Goal: Task Accomplishment & Management: Use online tool/utility

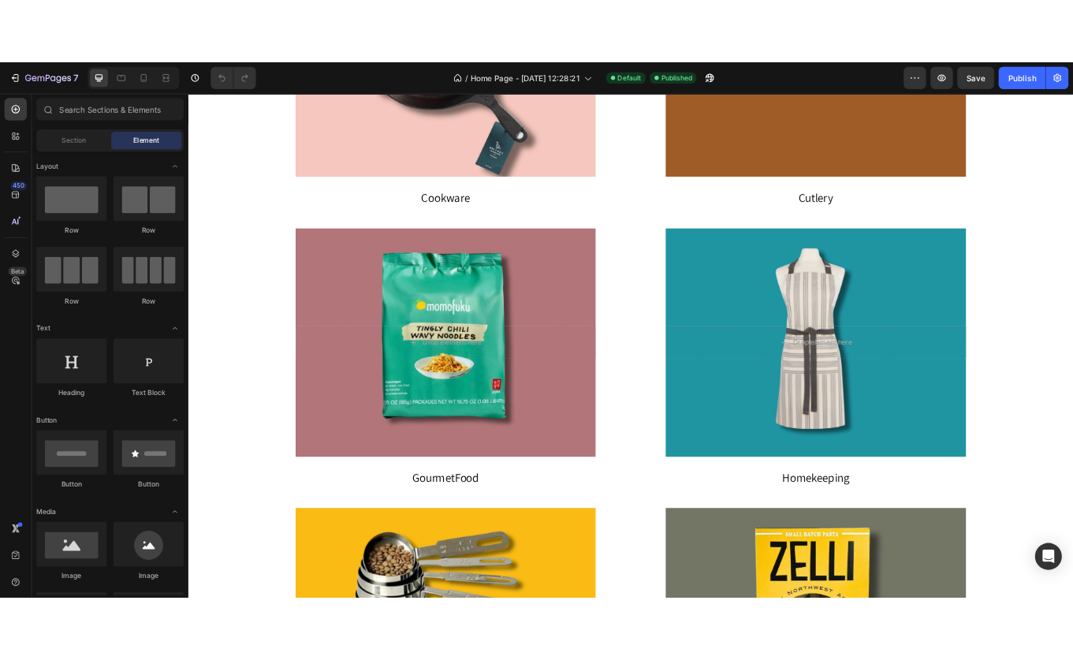
scroll to position [7237, 0]
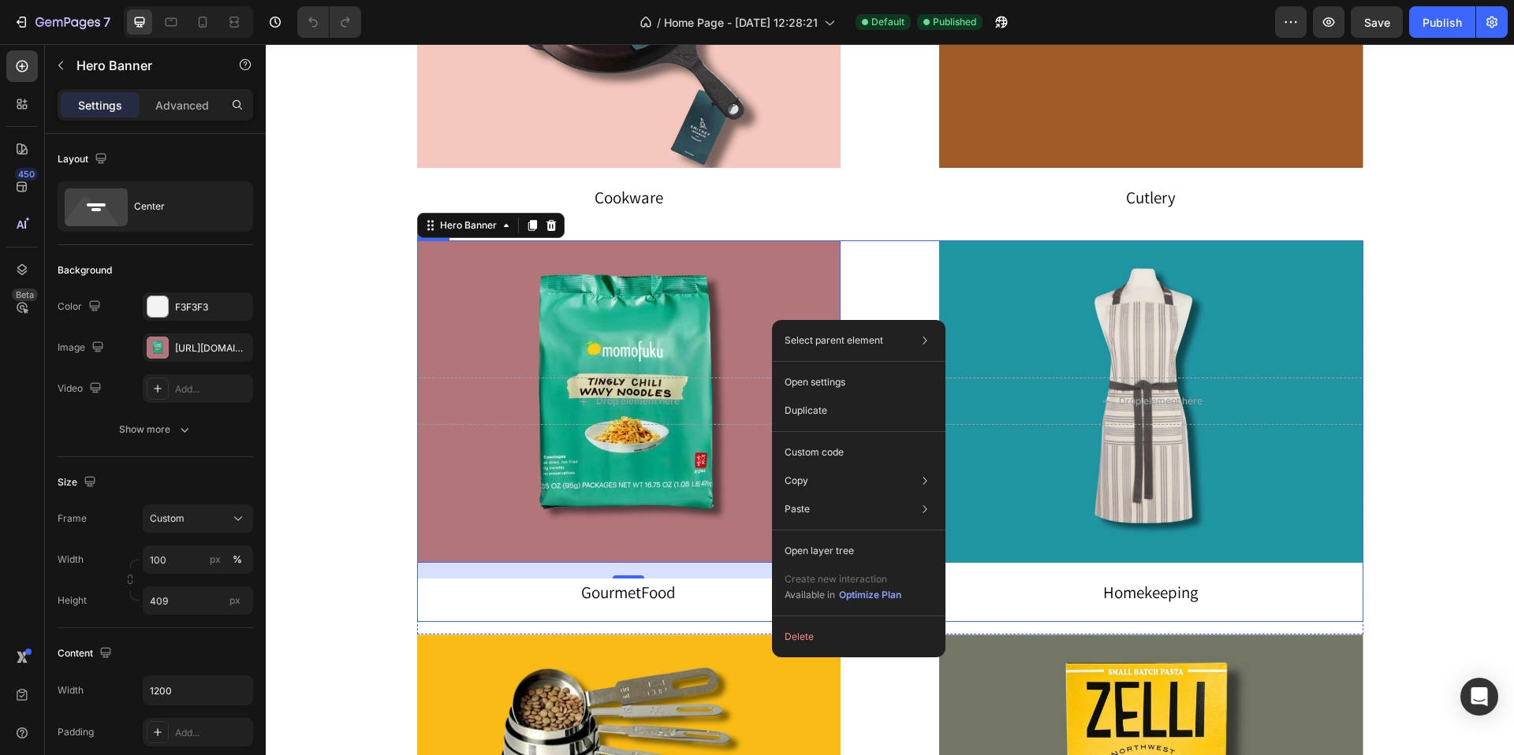
click at [890, 258] on div "Drop element here Hero Banner 20 Gourmet Food Text block Drop element here Hero…" at bounding box center [890, 431] width 946 height 382
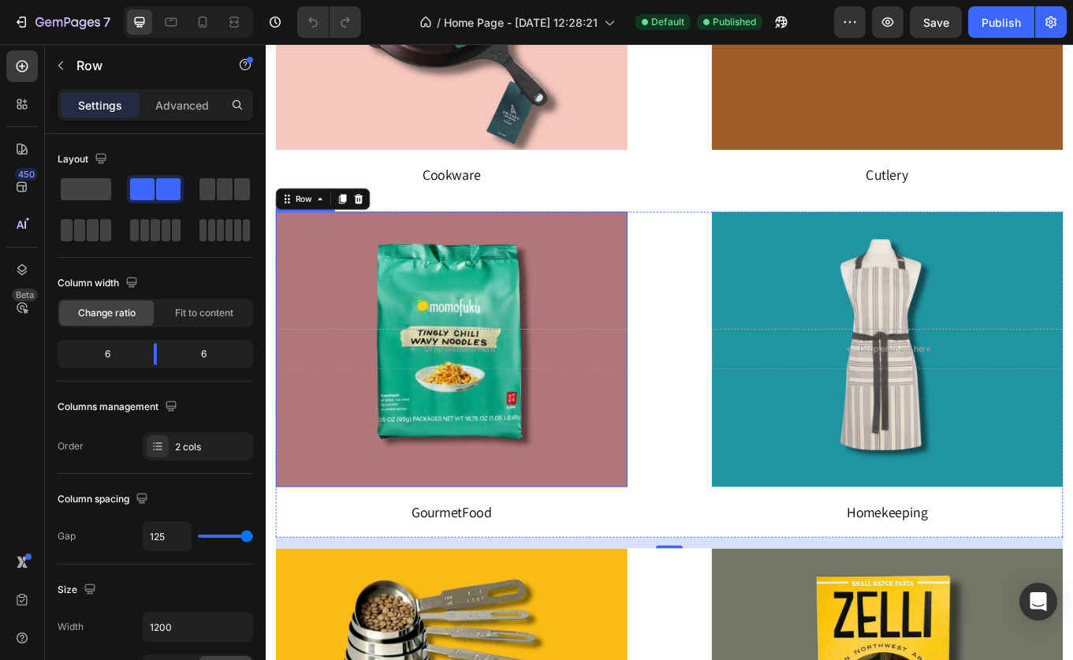
click at [372, 324] on div "Overlay" at bounding box center [484, 401] width 412 height 322
click at [408, 326] on div "Overlay" at bounding box center [484, 401] width 412 height 322
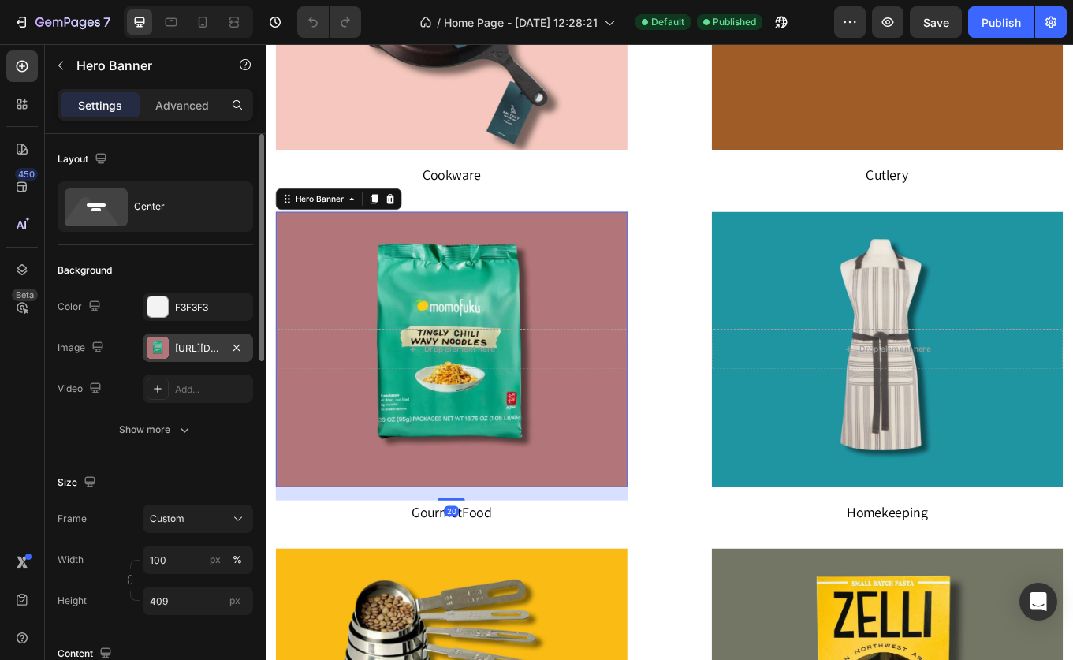
click at [205, 352] on div "[URL][DOMAIN_NAME]" at bounding box center [198, 348] width 46 height 14
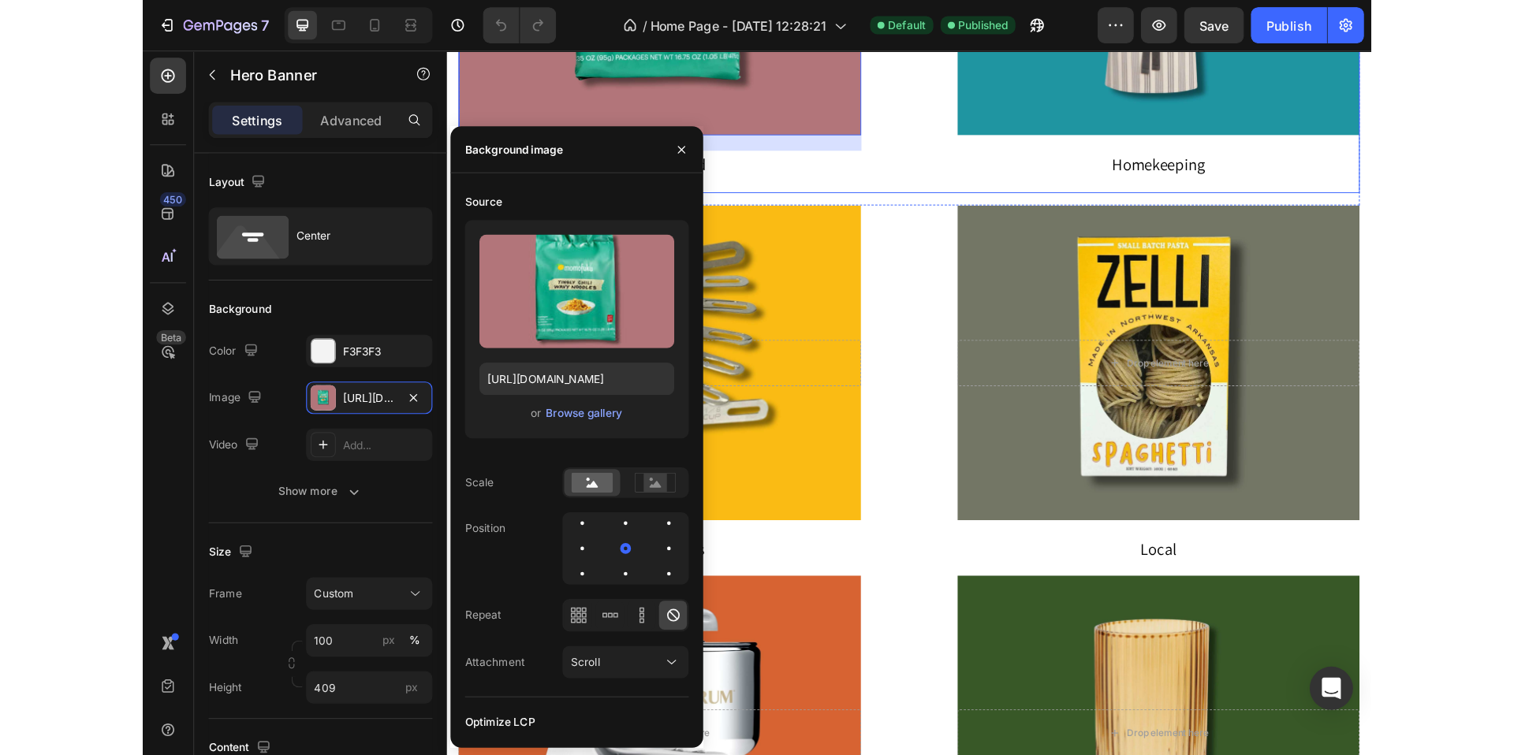
scroll to position [7668, 0]
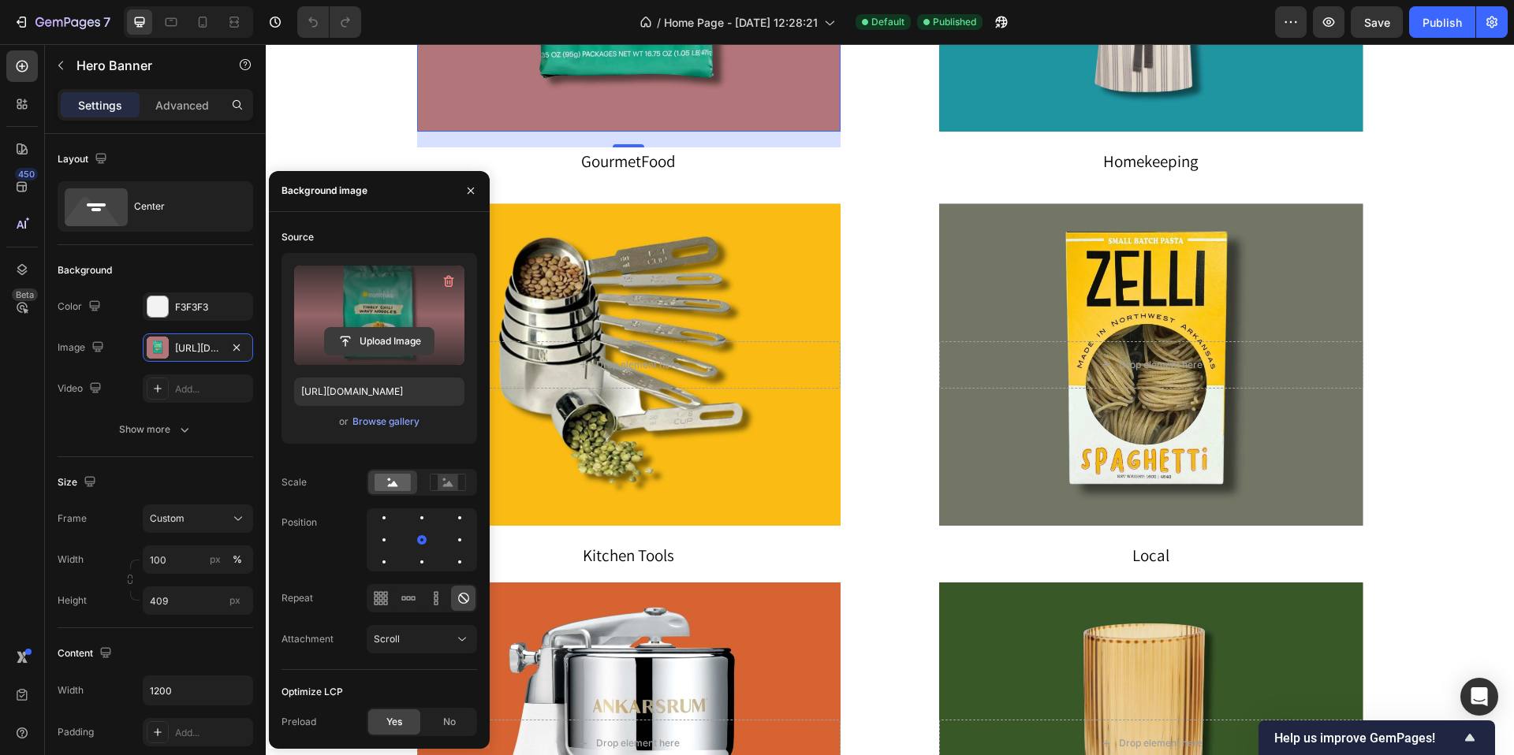
click at [385, 342] on input "file" at bounding box center [379, 341] width 109 height 27
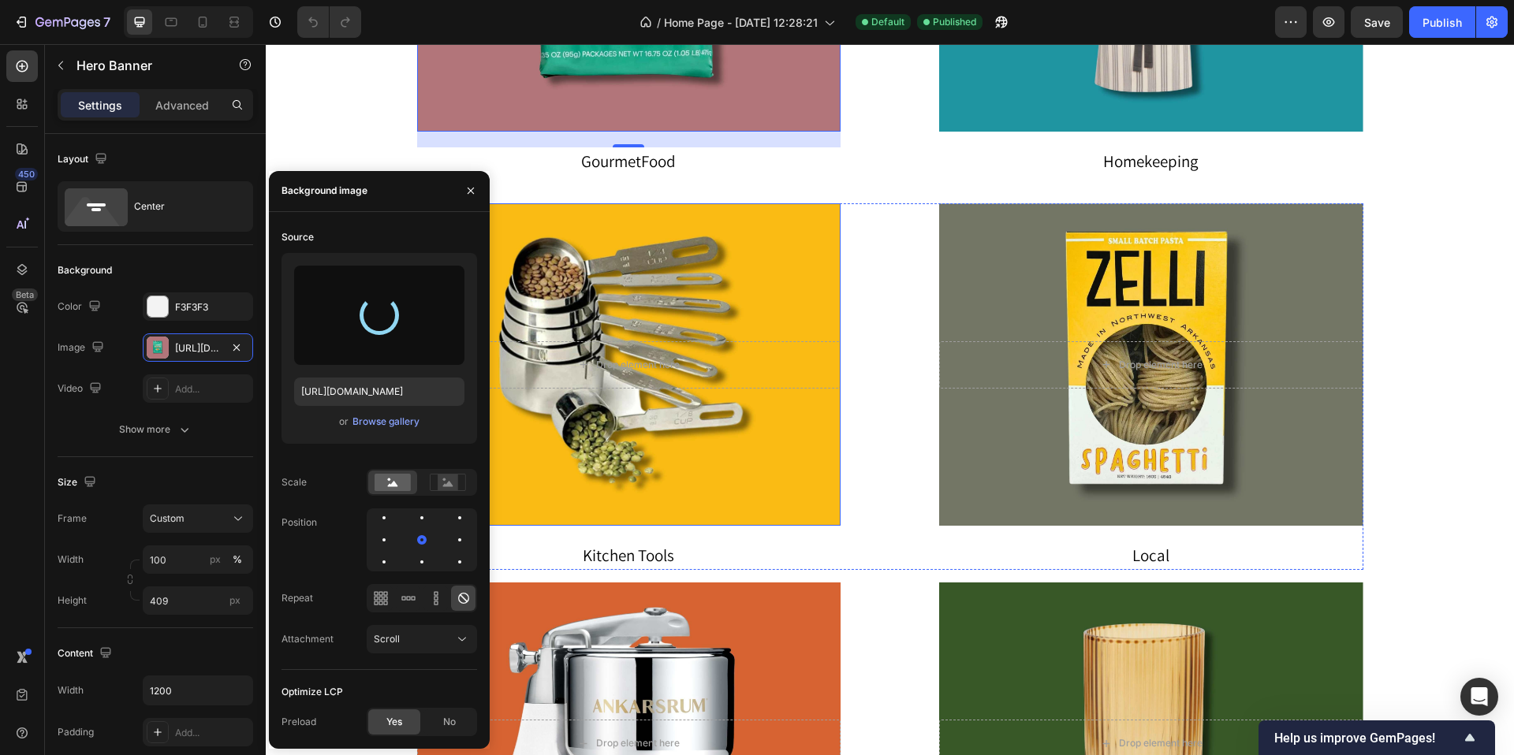
type input "[URL][DOMAIN_NAME]"
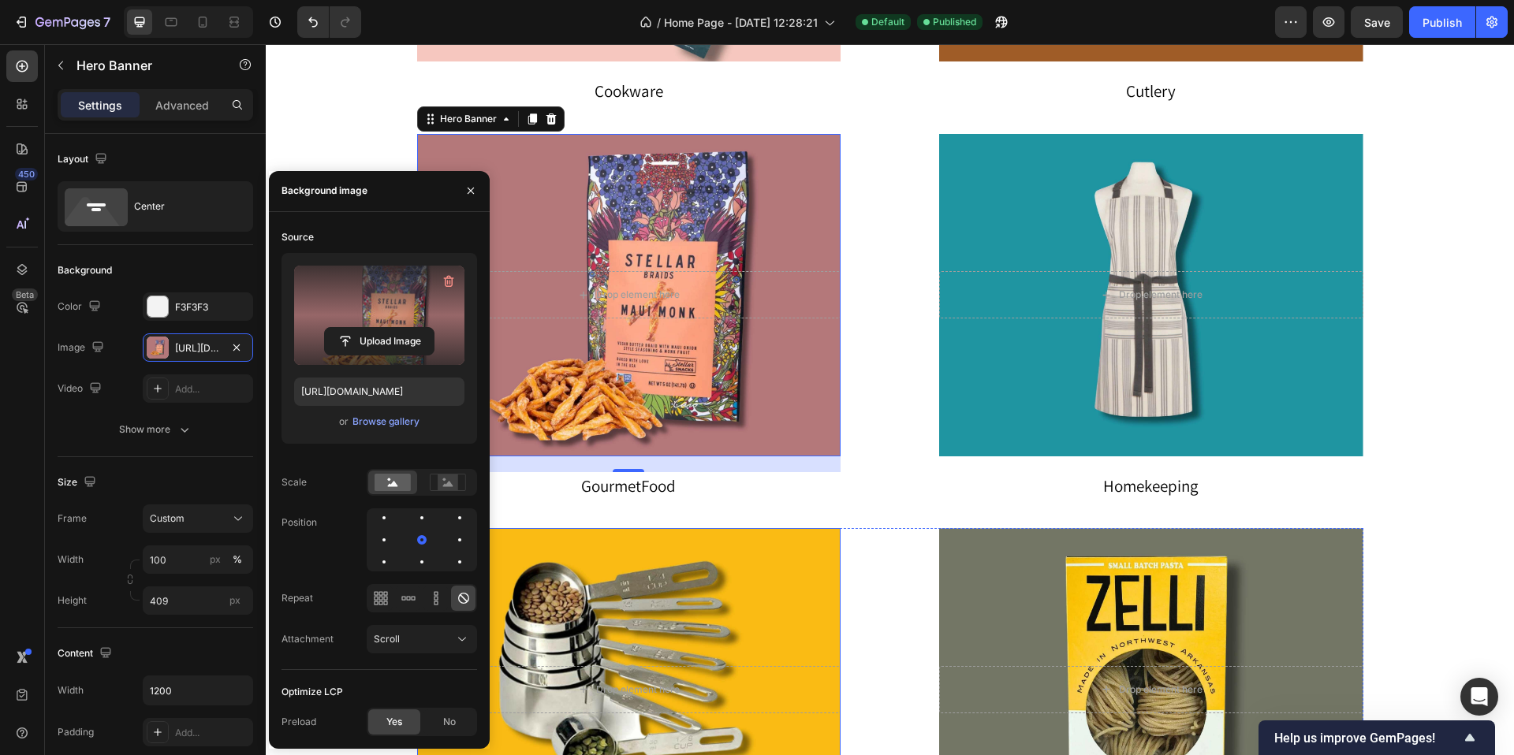
scroll to position [7314, 0]
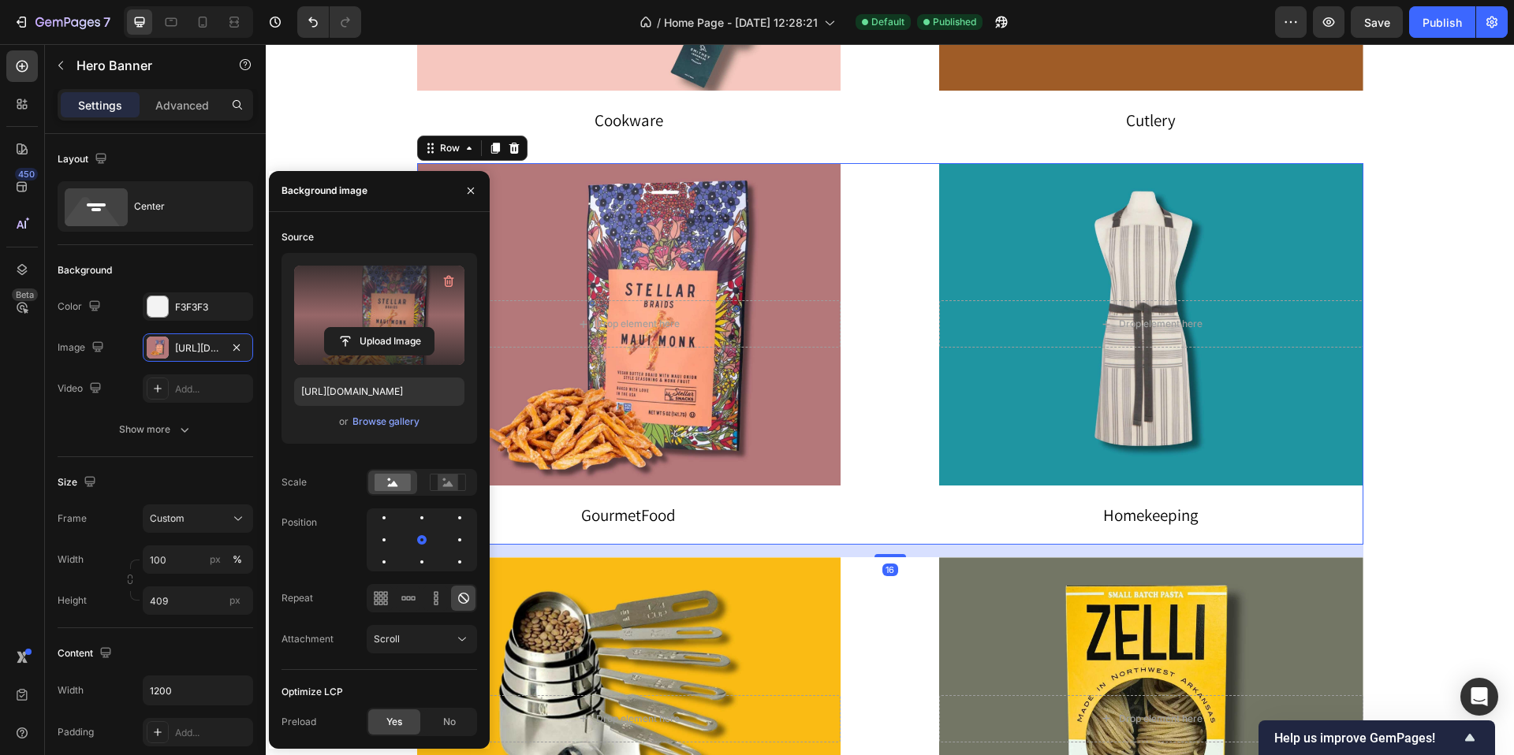
click at [874, 519] on div "Drop element here Hero Banner Gourmet Food Text block Drop element here Hero Ba…" at bounding box center [890, 354] width 946 height 382
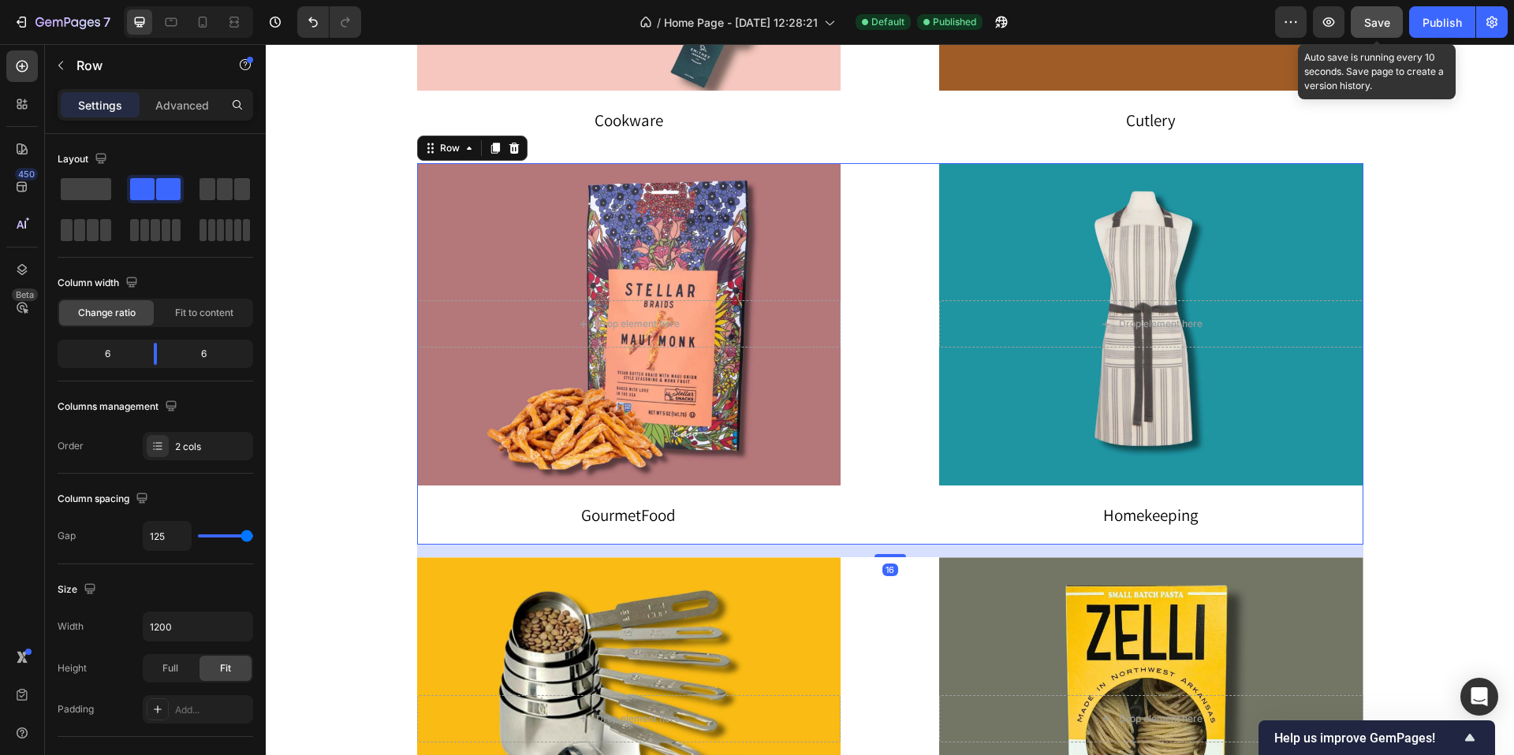
click at [1374, 30] on button "Save" at bounding box center [1377, 22] width 52 height 32
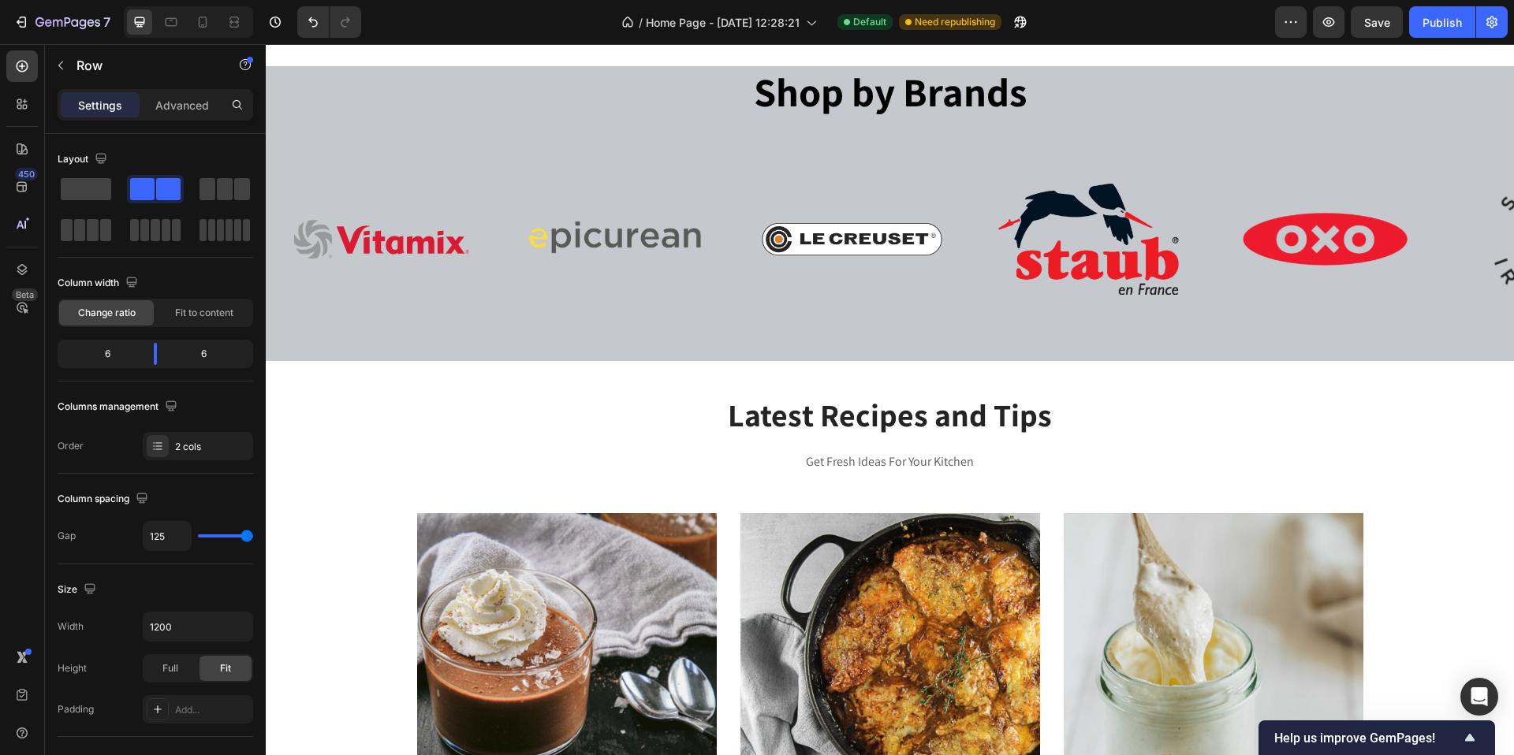
scroll to position [6400, 0]
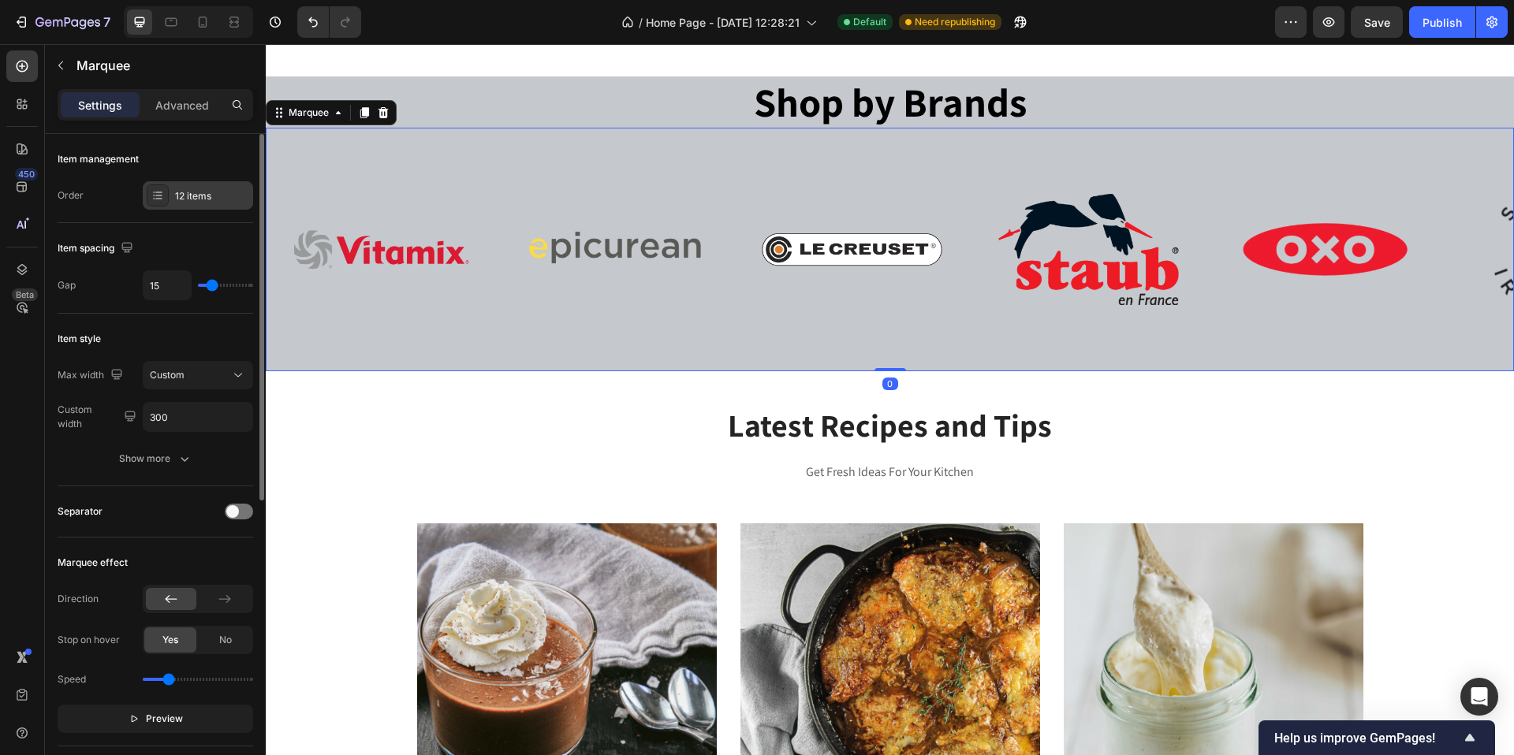
click at [207, 199] on div "12 items" at bounding box center [212, 196] width 74 height 14
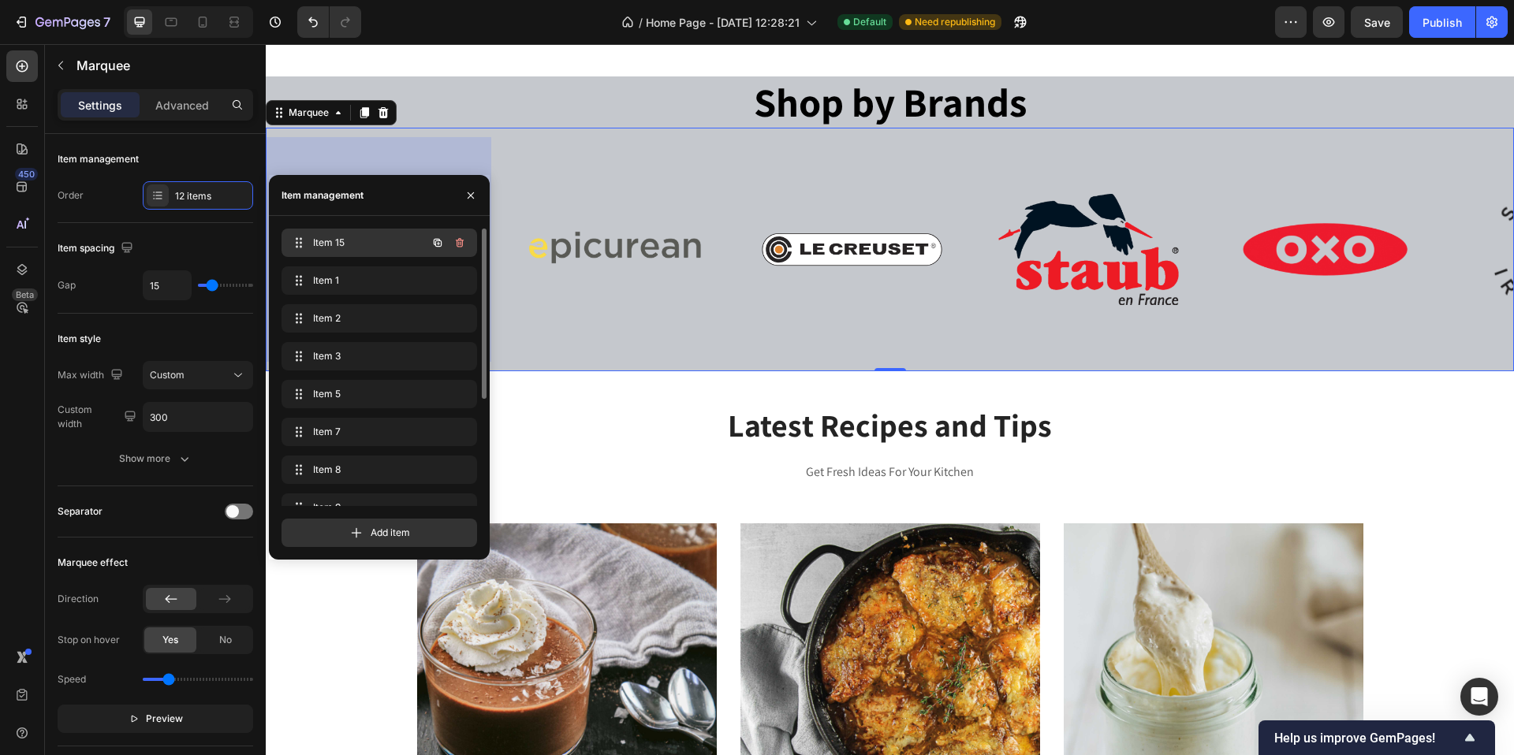
click at [376, 251] on div "Item 15 Item 15" at bounding box center [357, 243] width 139 height 22
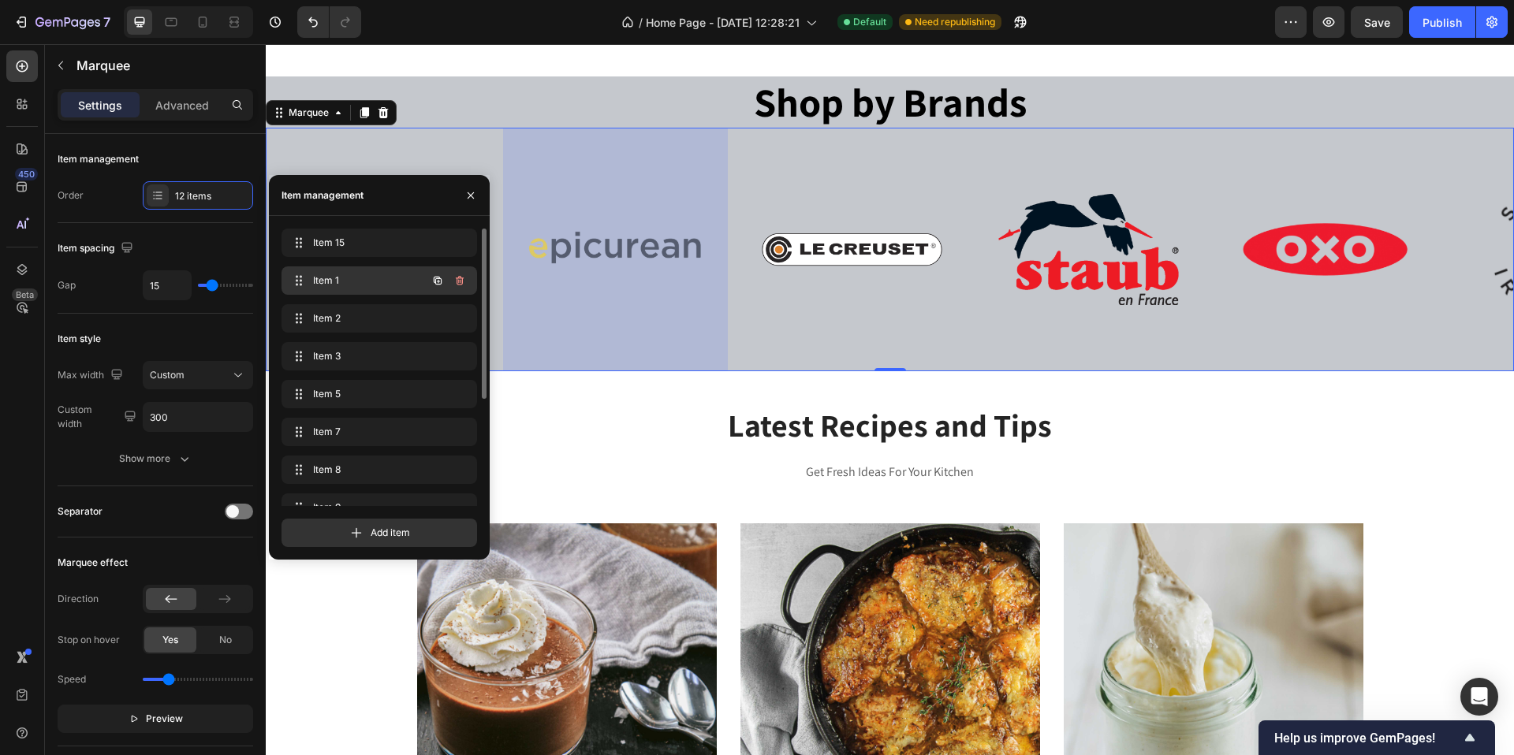
click at [374, 281] on span "Item 1" at bounding box center [357, 281] width 89 height 14
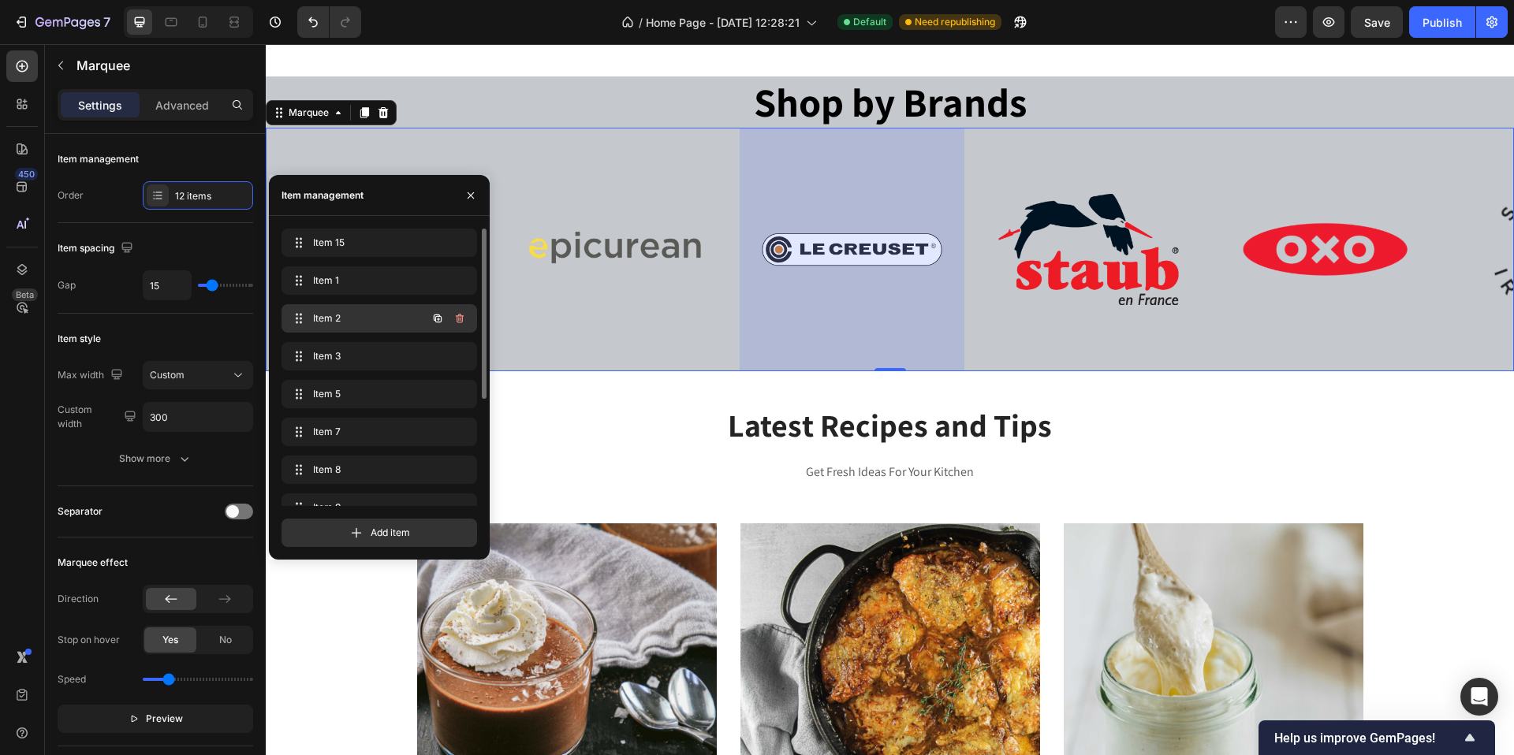
click at [370, 319] on span "Item 2" at bounding box center [357, 318] width 89 height 14
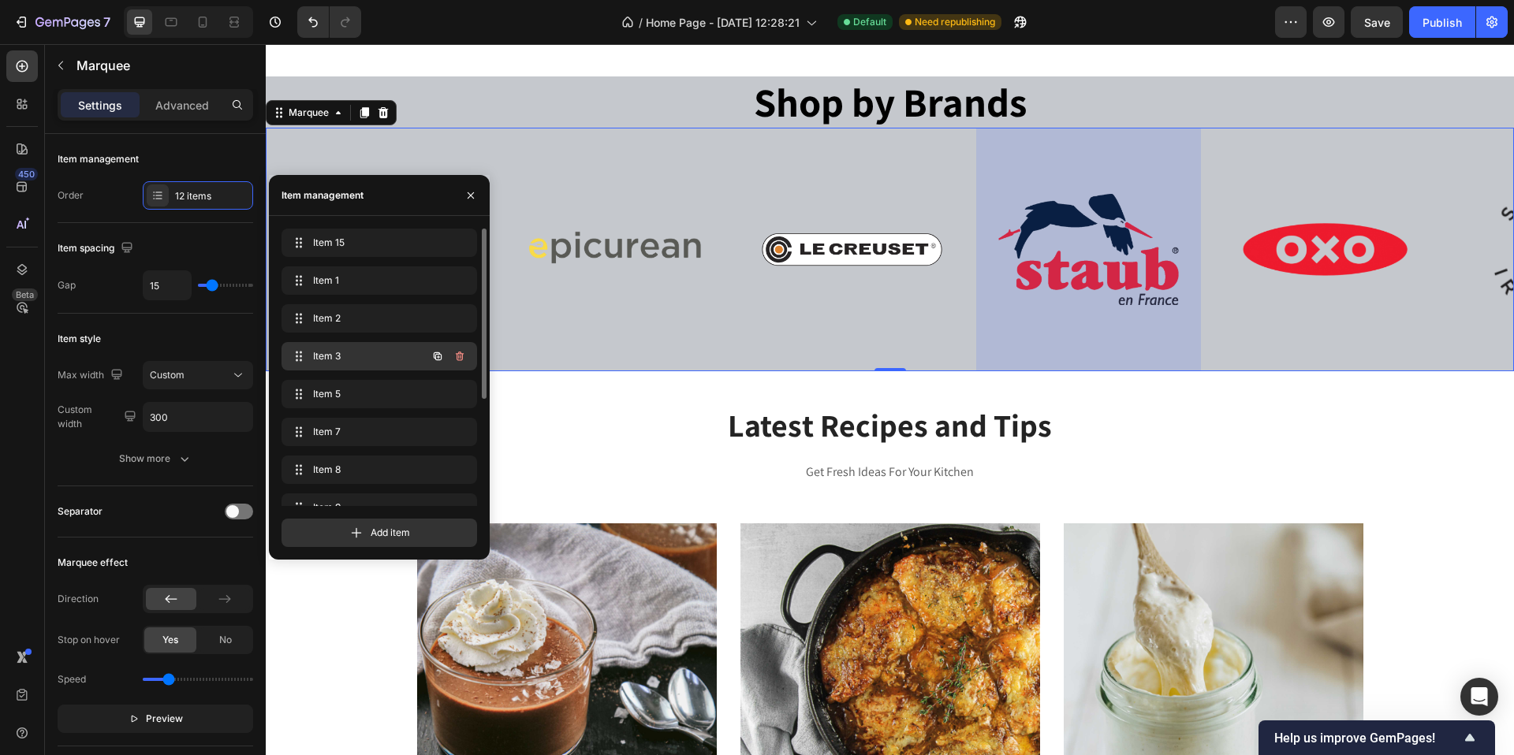
click at [368, 362] on span "Item 3" at bounding box center [357, 356] width 89 height 14
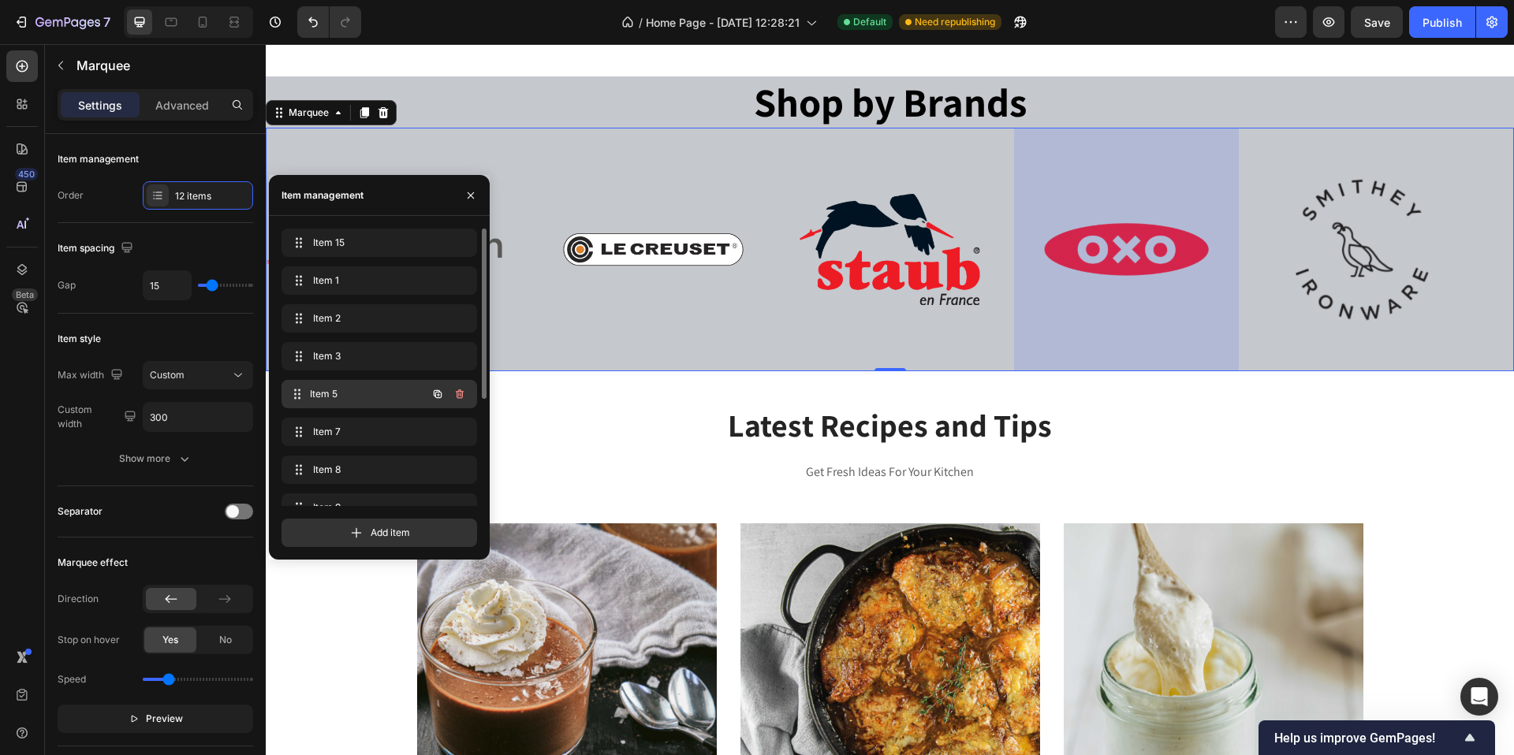
click at [368, 394] on span "Item 5" at bounding box center [368, 394] width 117 height 14
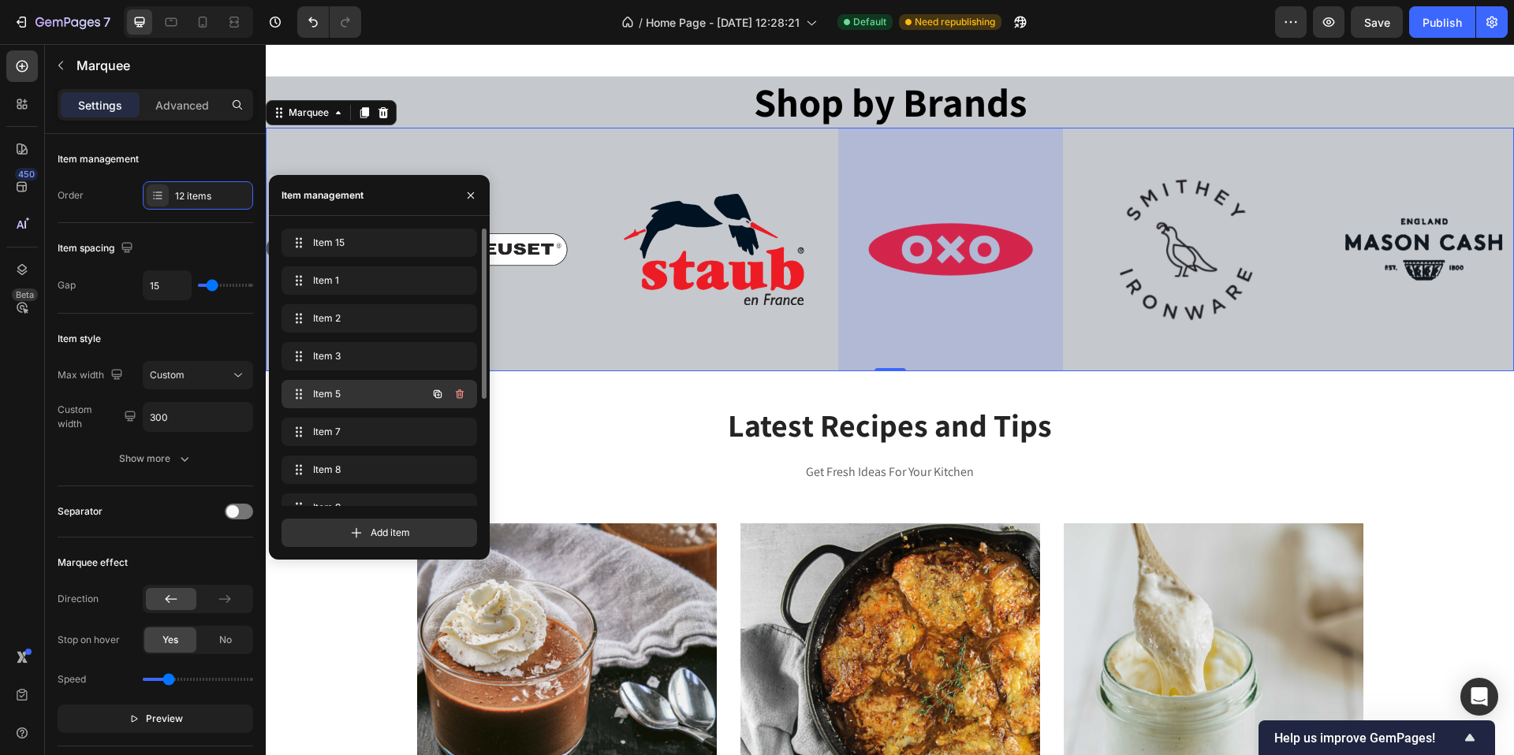
scroll to position [0, 435]
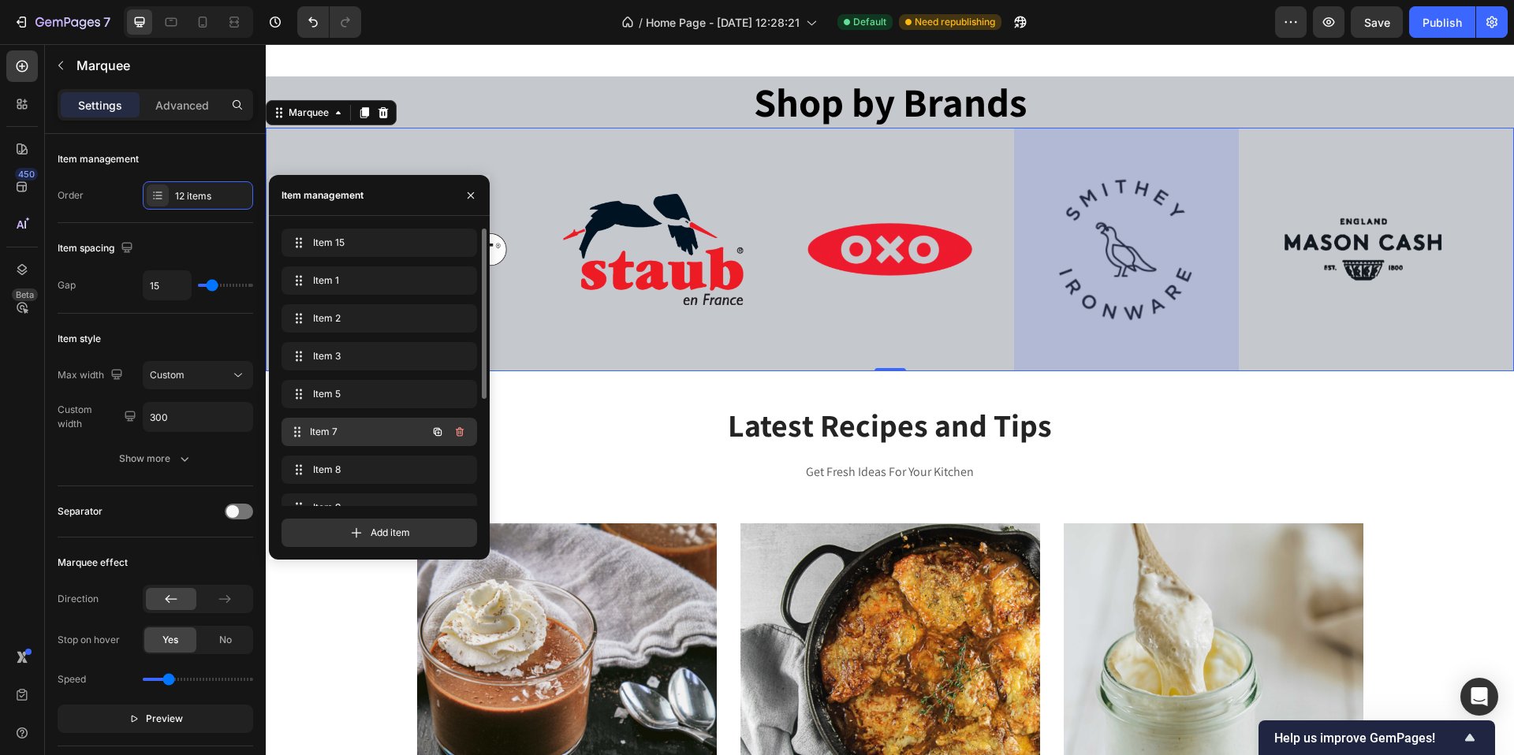
click at [367, 430] on span "Item 7" at bounding box center [368, 432] width 117 height 14
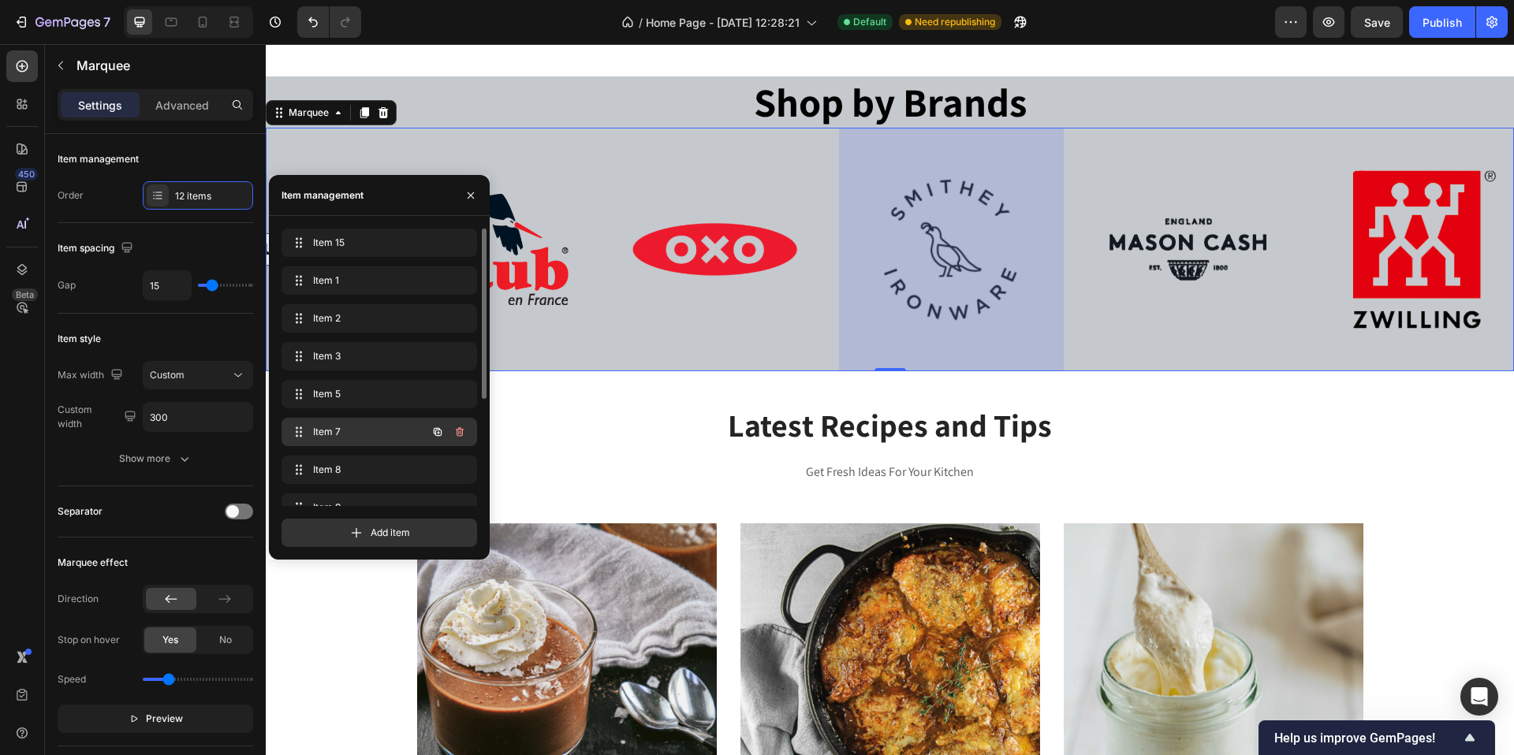
scroll to position [0, 672]
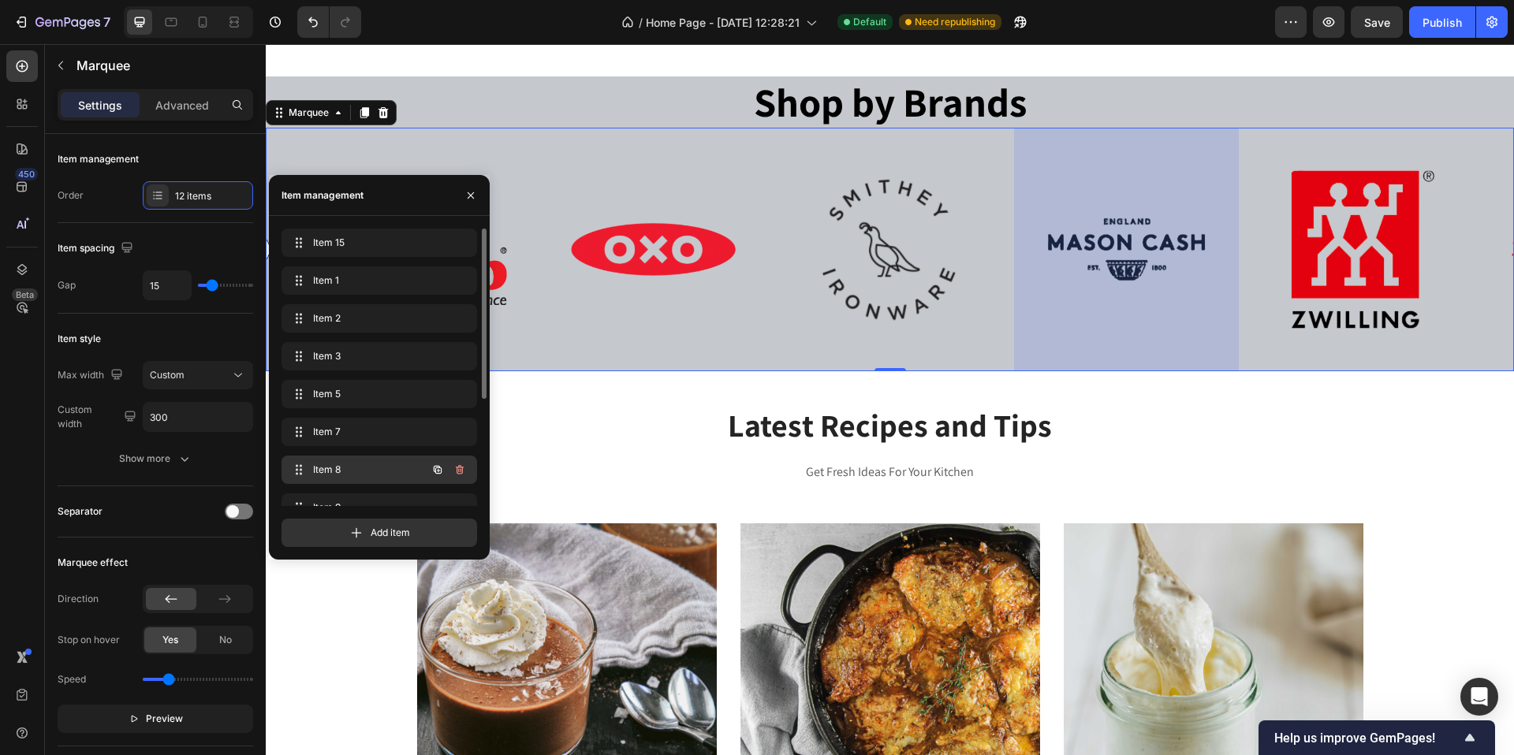
click at [366, 470] on span "Item 8" at bounding box center [357, 470] width 89 height 14
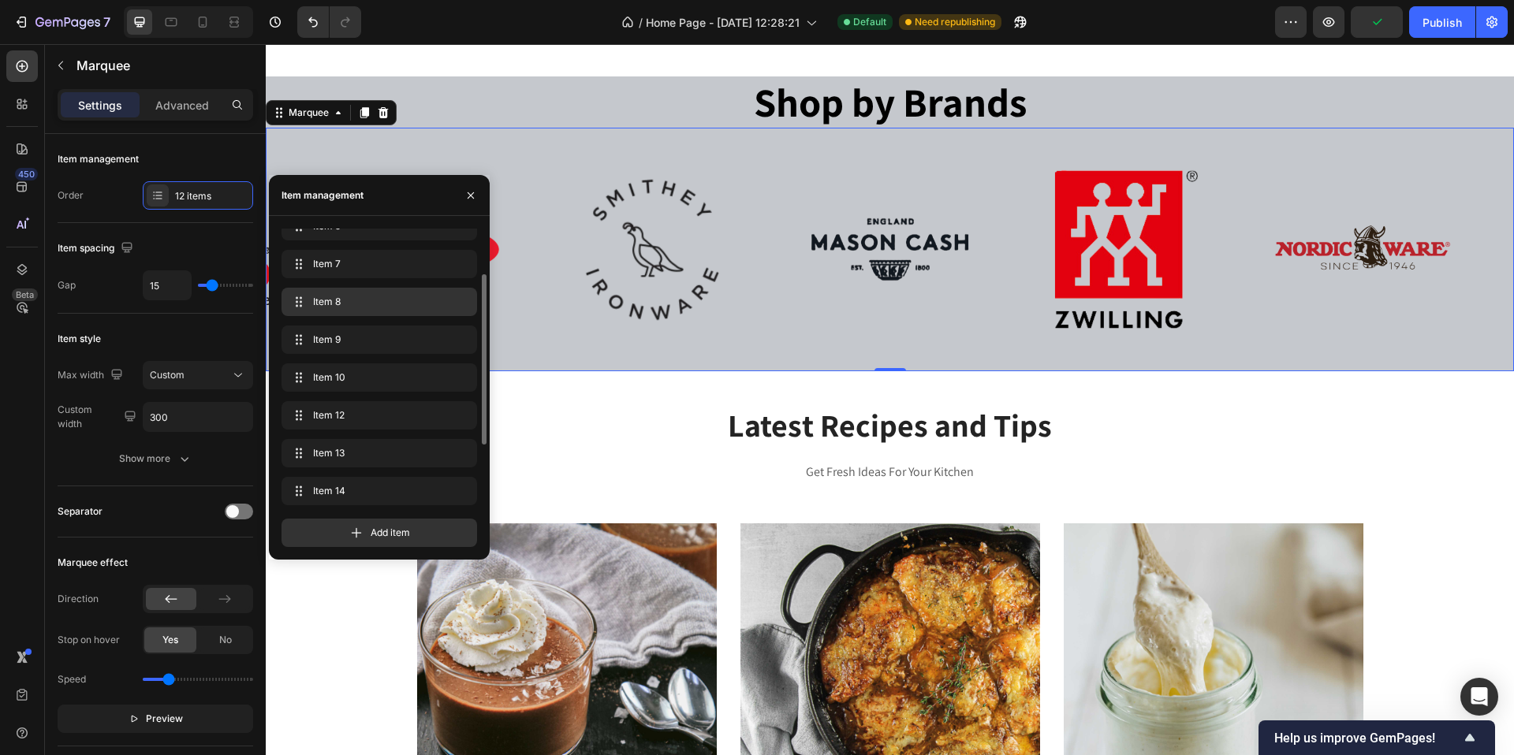
scroll to position [173, 0]
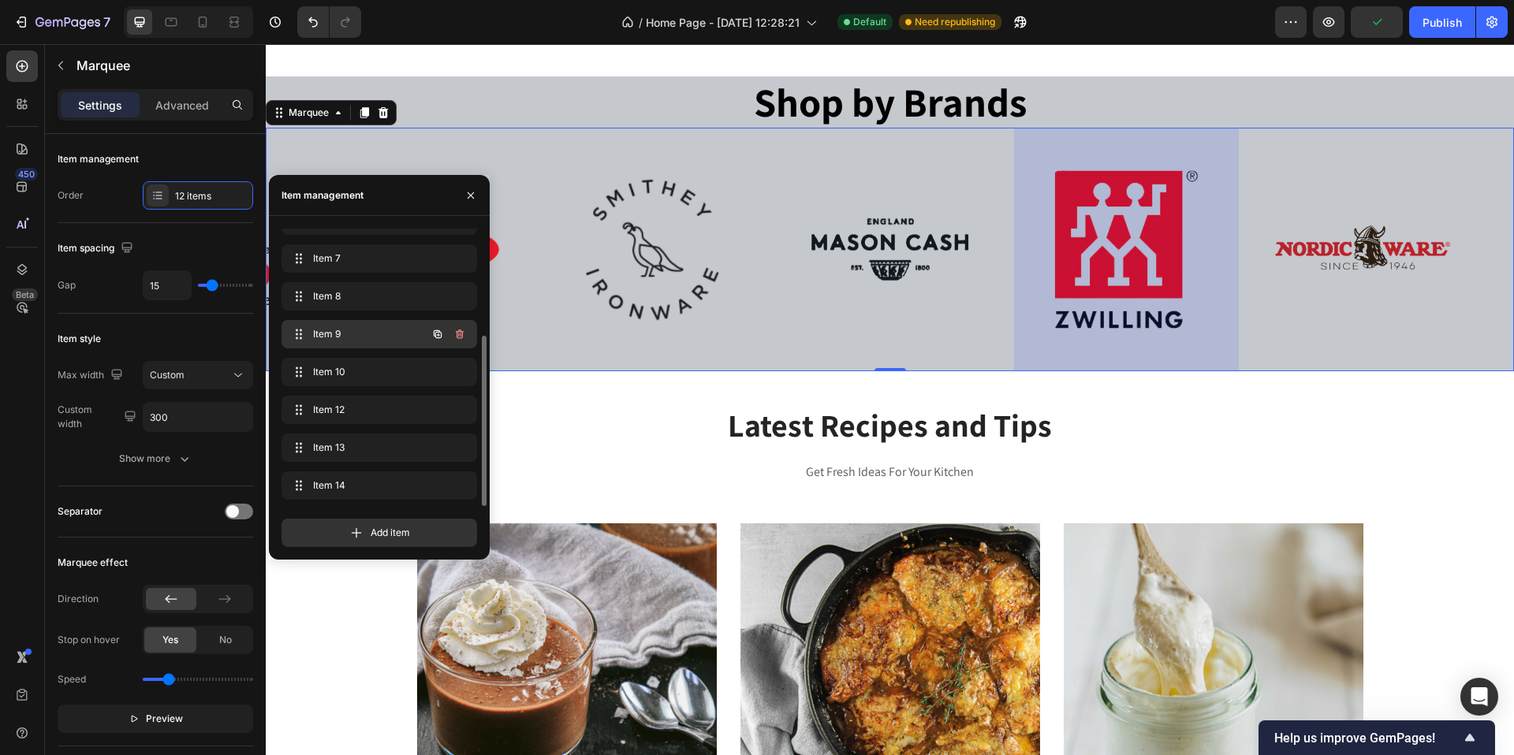
click at [360, 334] on span "Item 9" at bounding box center [357, 334] width 89 height 14
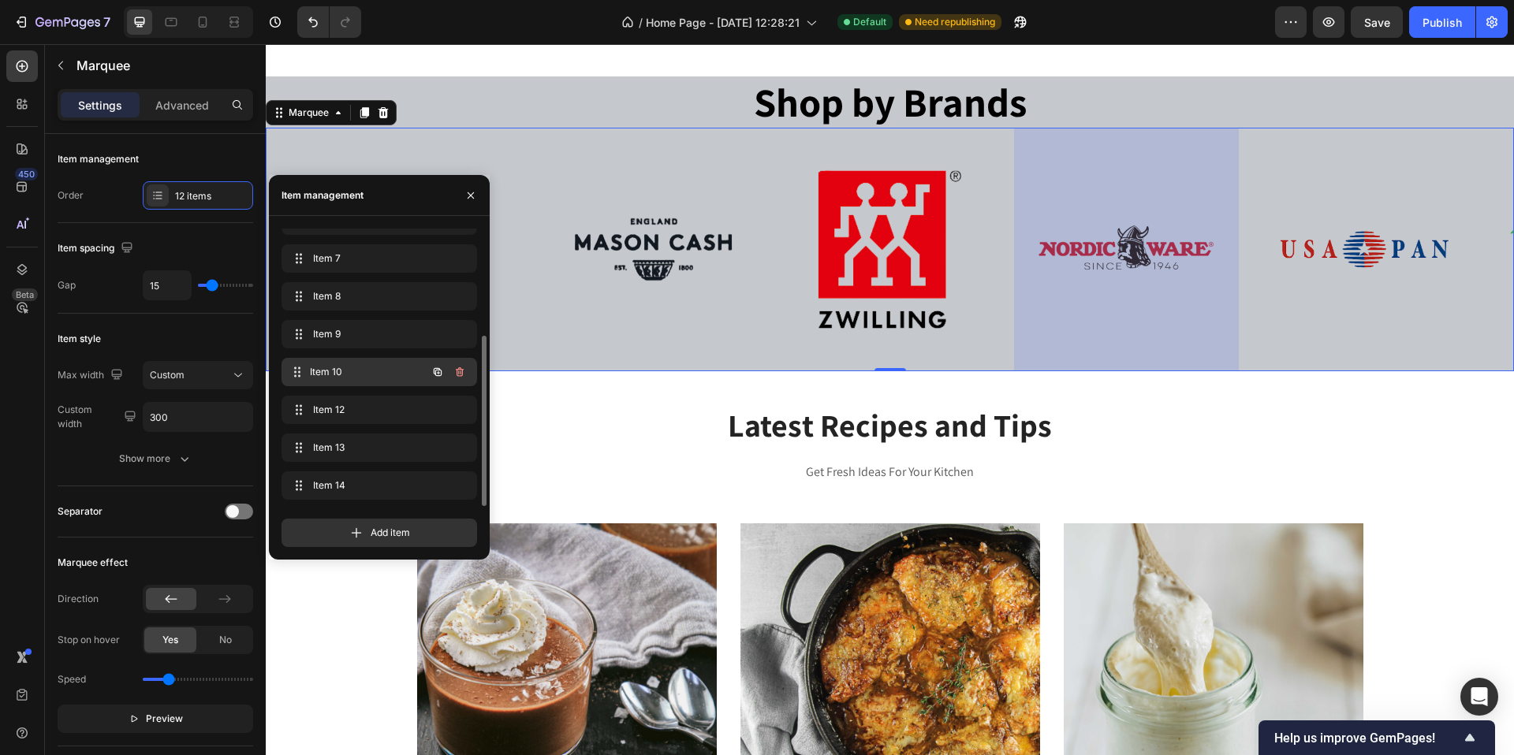
click at [361, 370] on span "Item 10" at bounding box center [368, 372] width 117 height 14
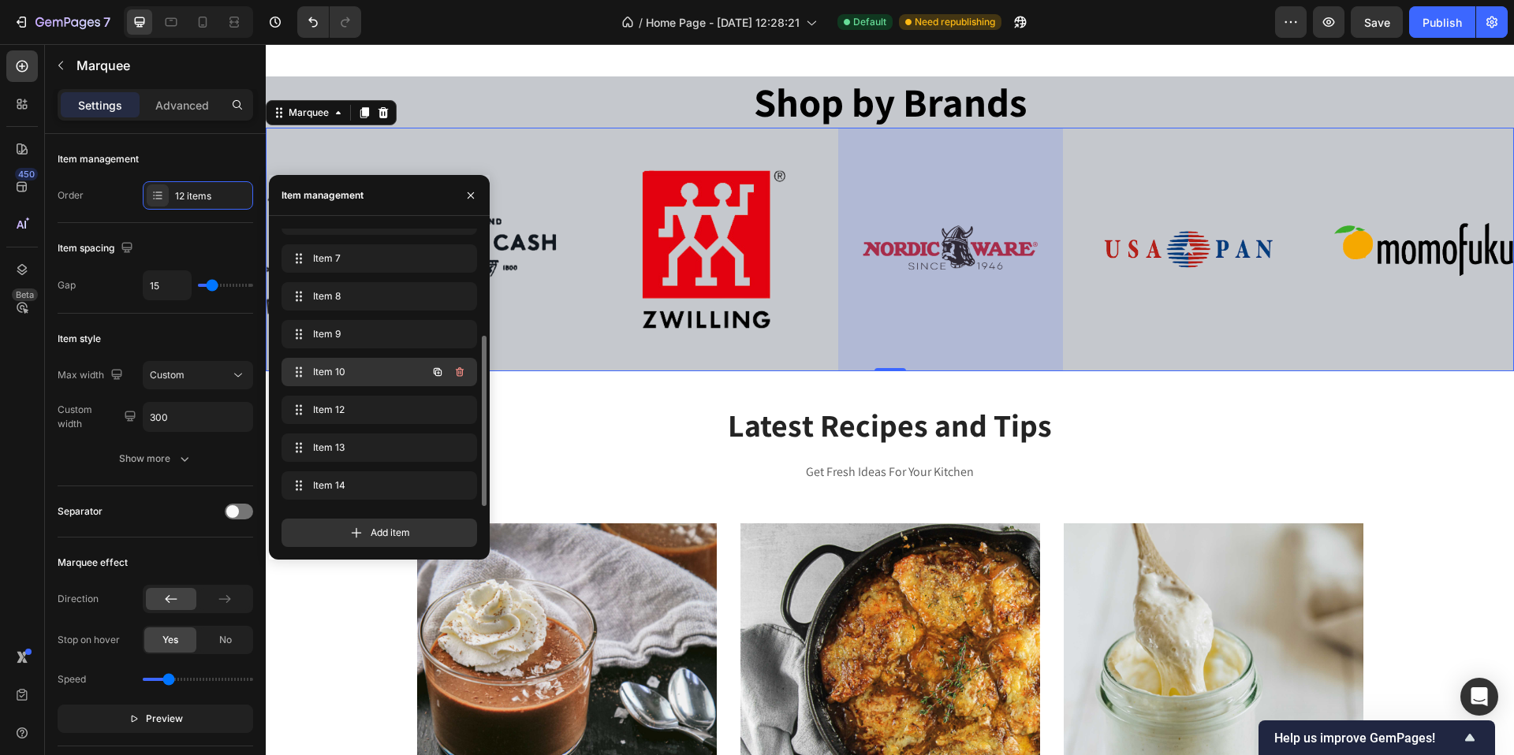
scroll to position [0, 1381]
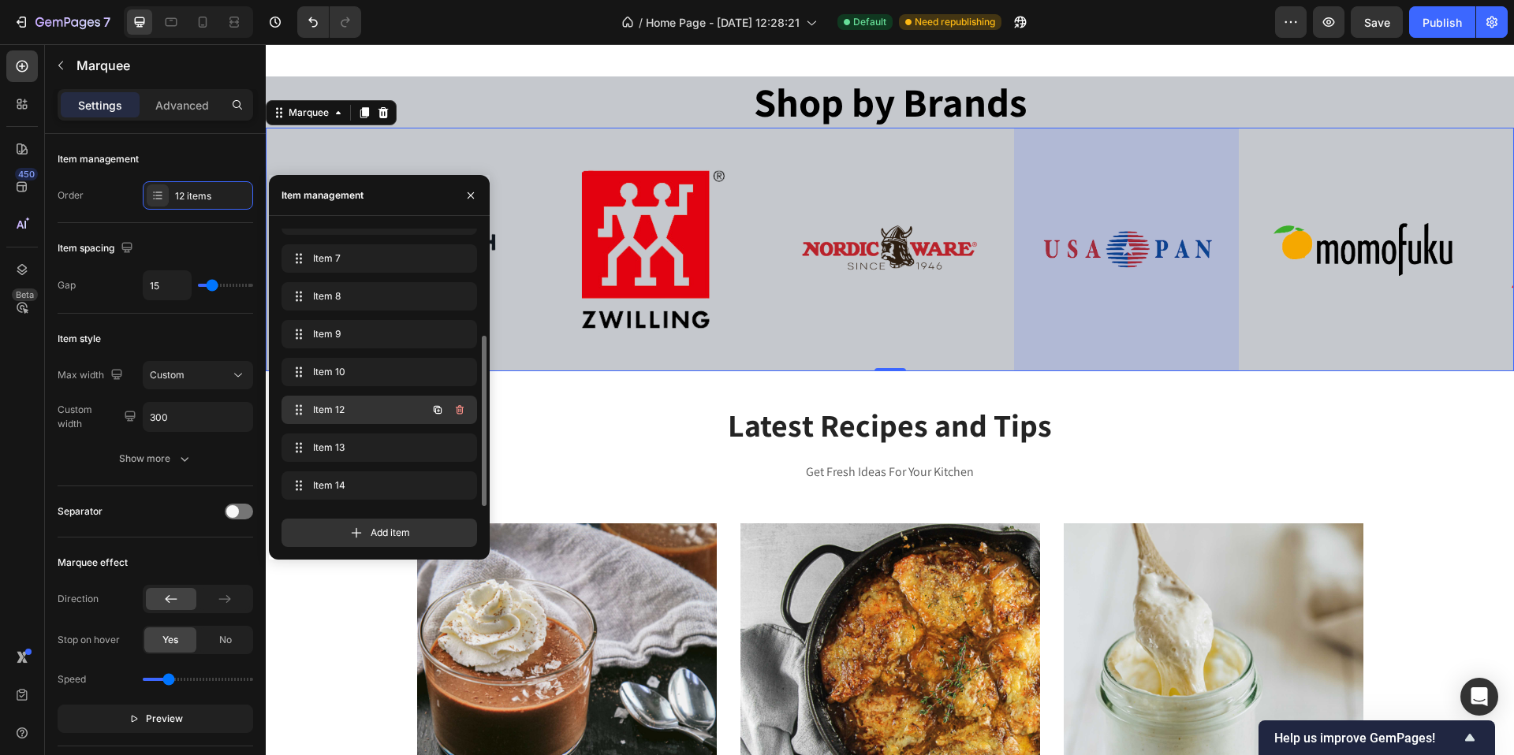
click at [361, 414] on span "Item 12" at bounding box center [357, 410] width 89 height 14
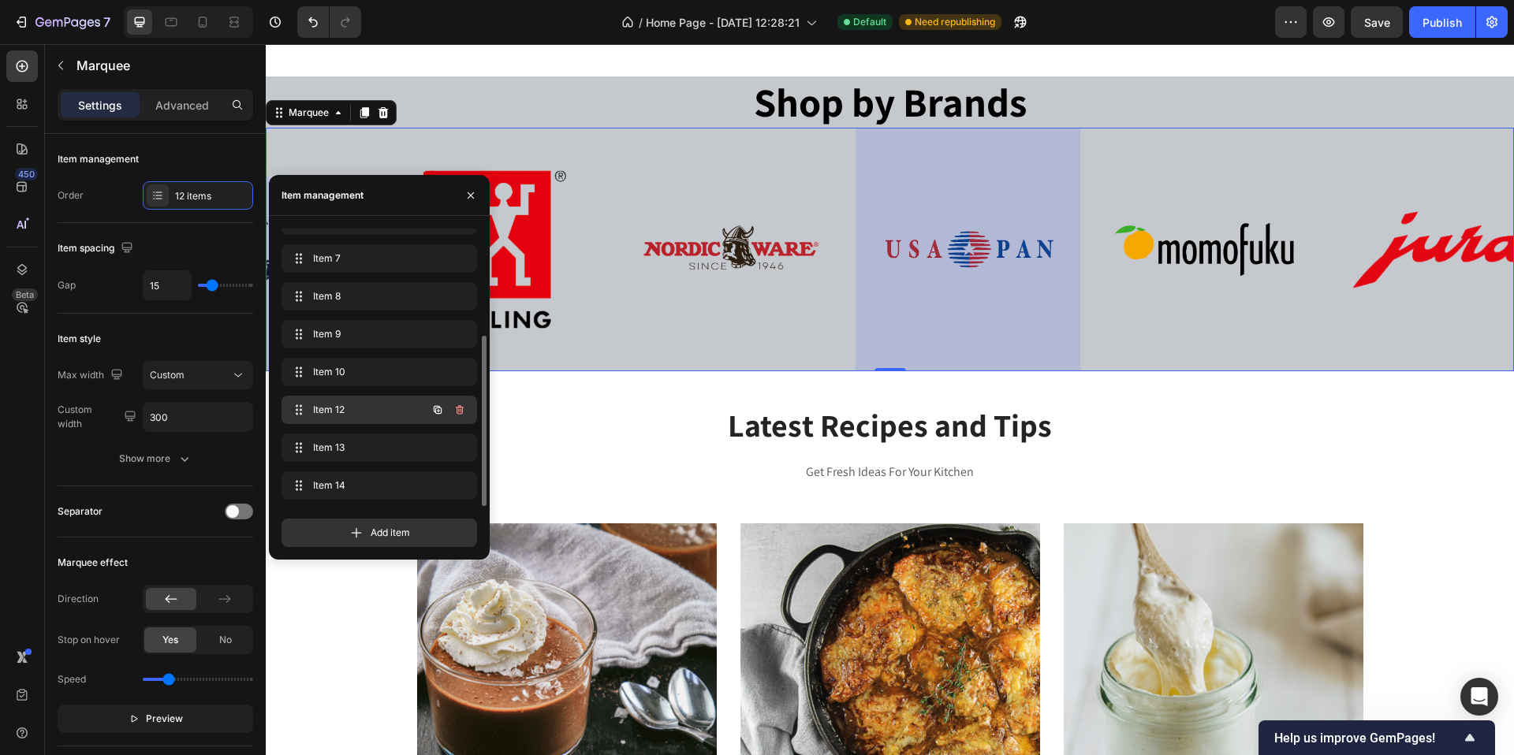
scroll to position [0, 1618]
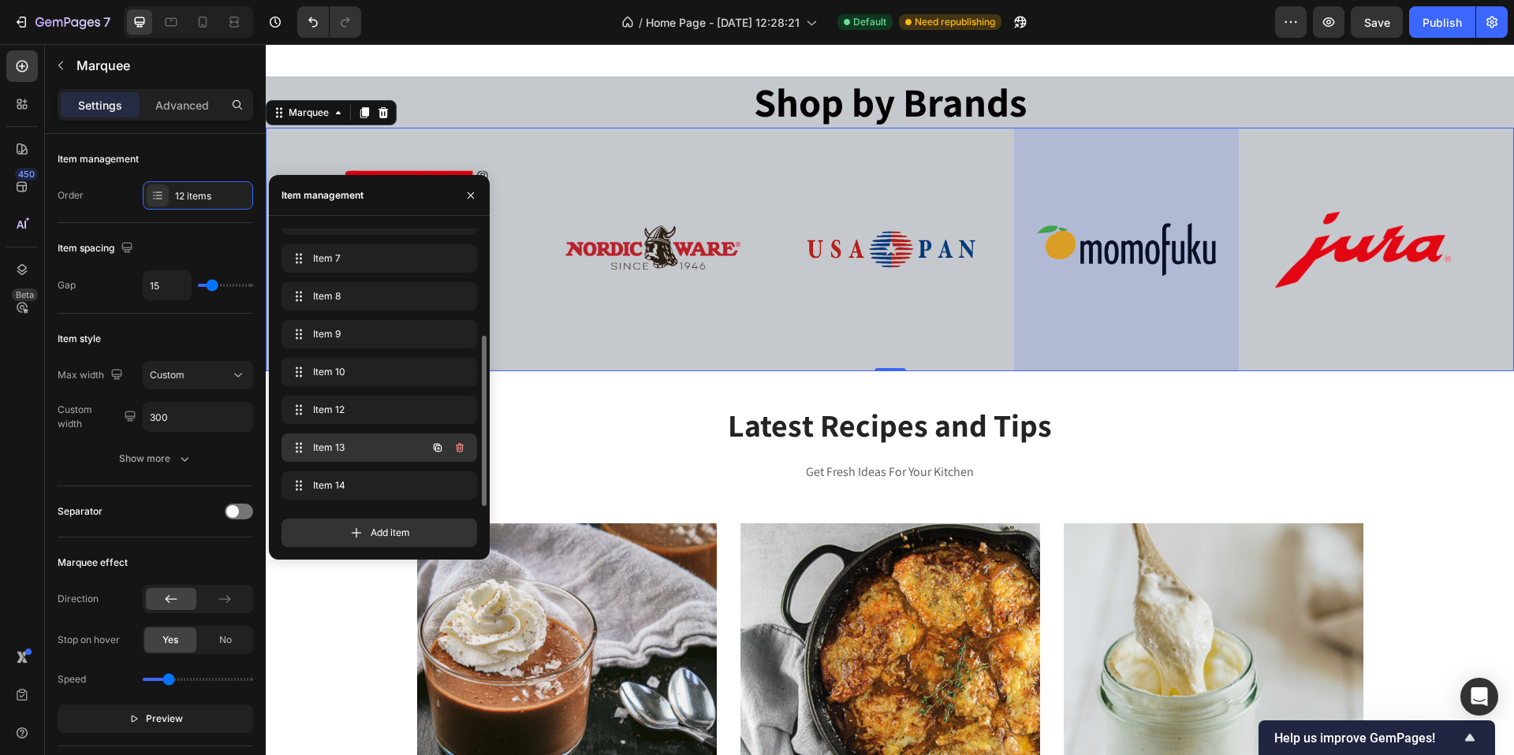
click at [361, 447] on span "Item 13" at bounding box center [357, 448] width 89 height 14
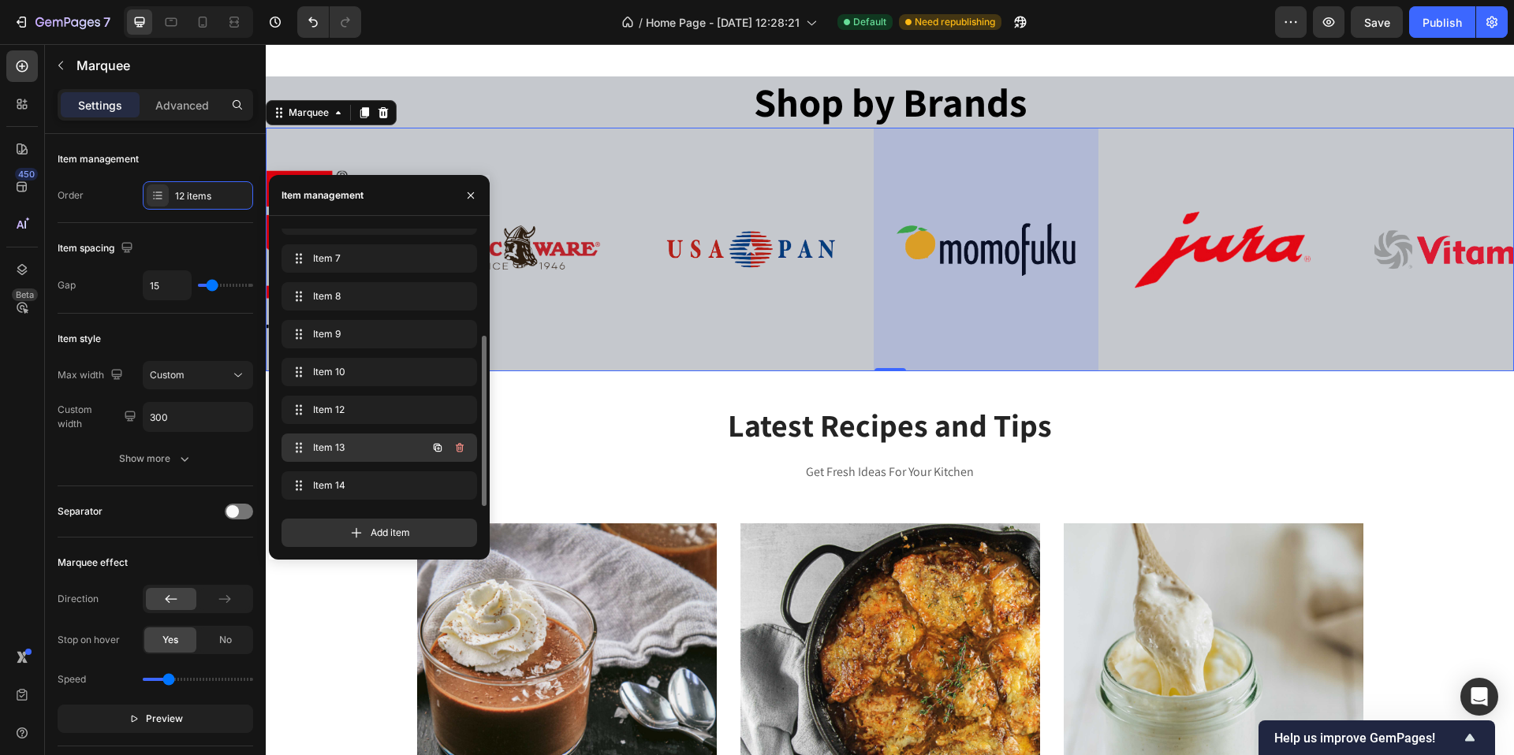
scroll to position [0, 1855]
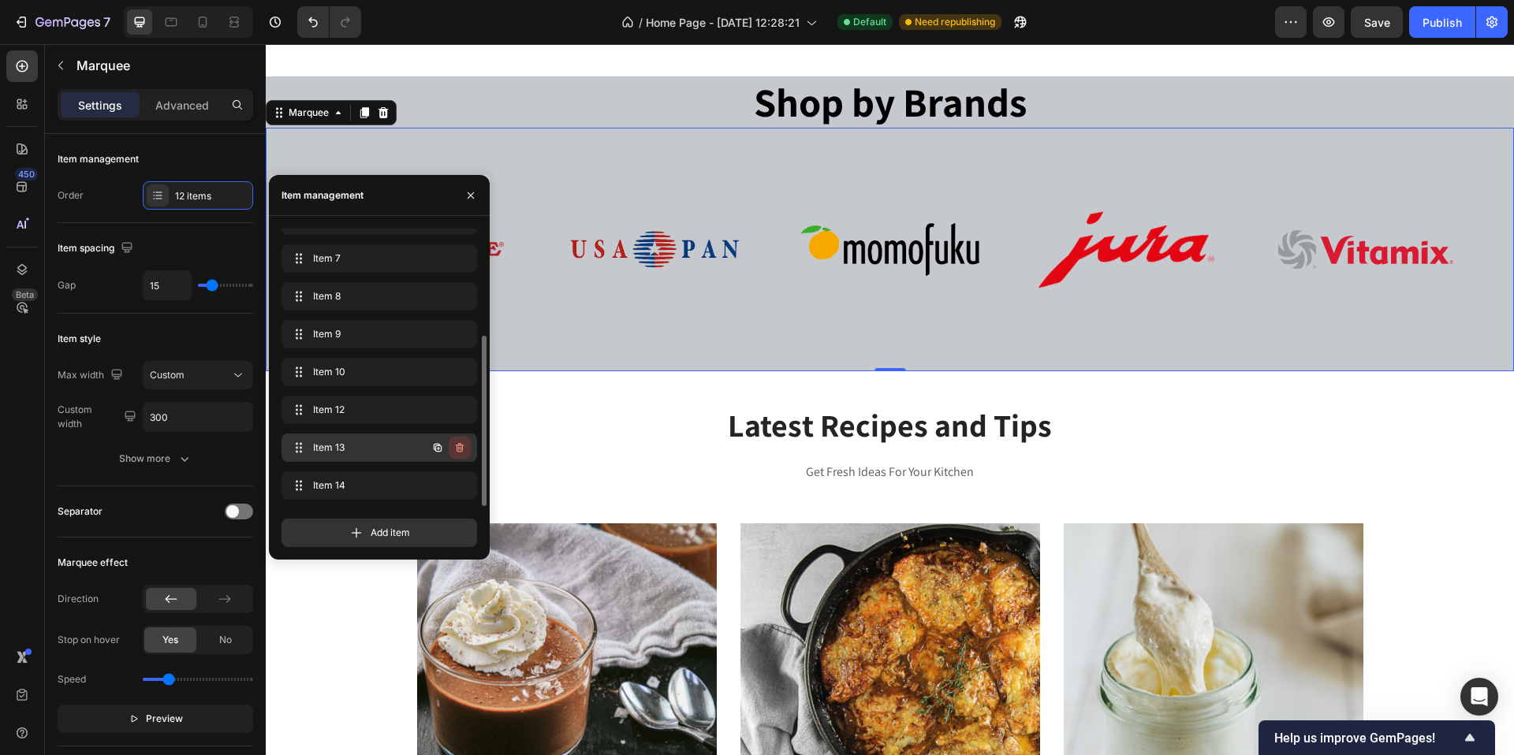
click at [462, 446] on icon "button" at bounding box center [460, 447] width 8 height 9
click at [449, 453] on div "Delete" at bounding box center [448, 448] width 29 height 14
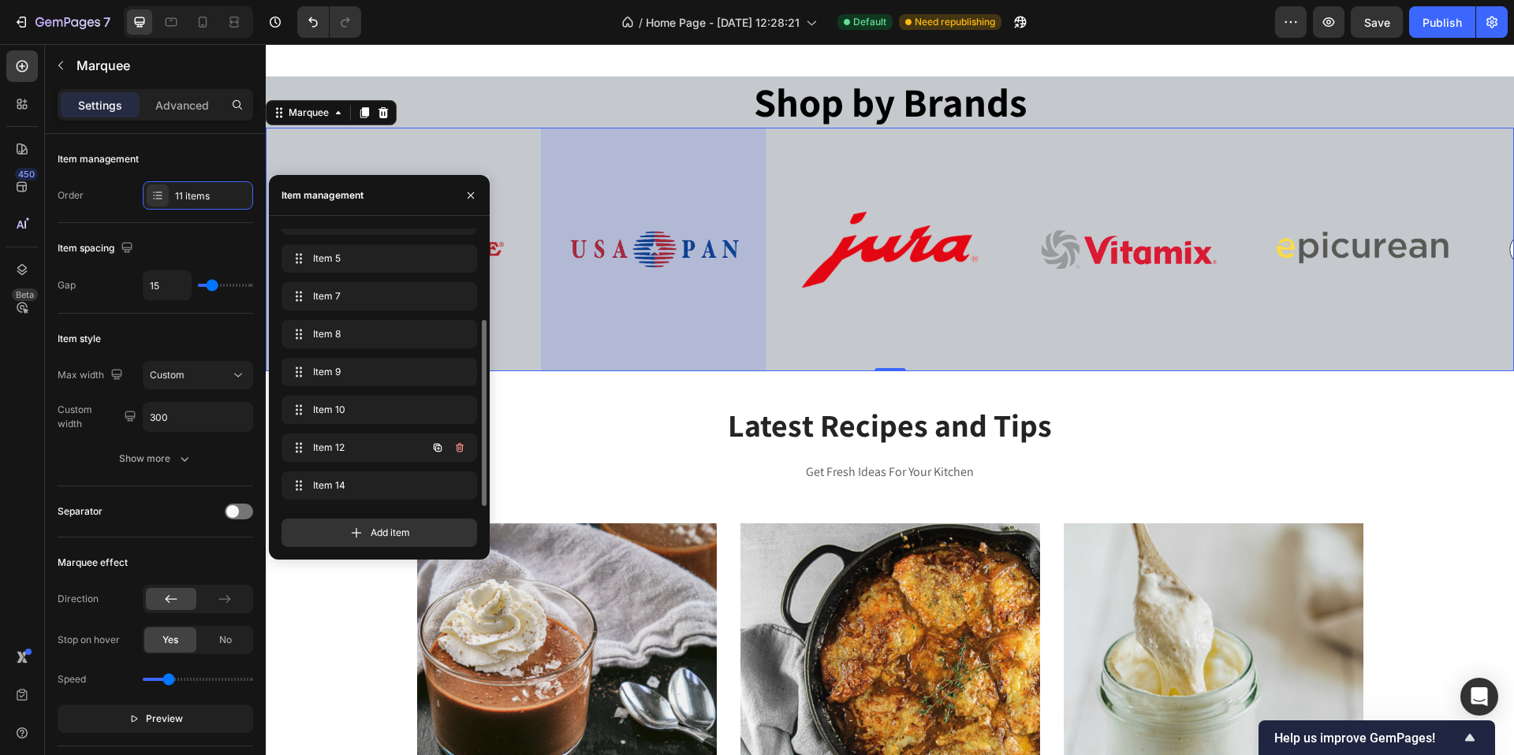
scroll to position [136, 0]
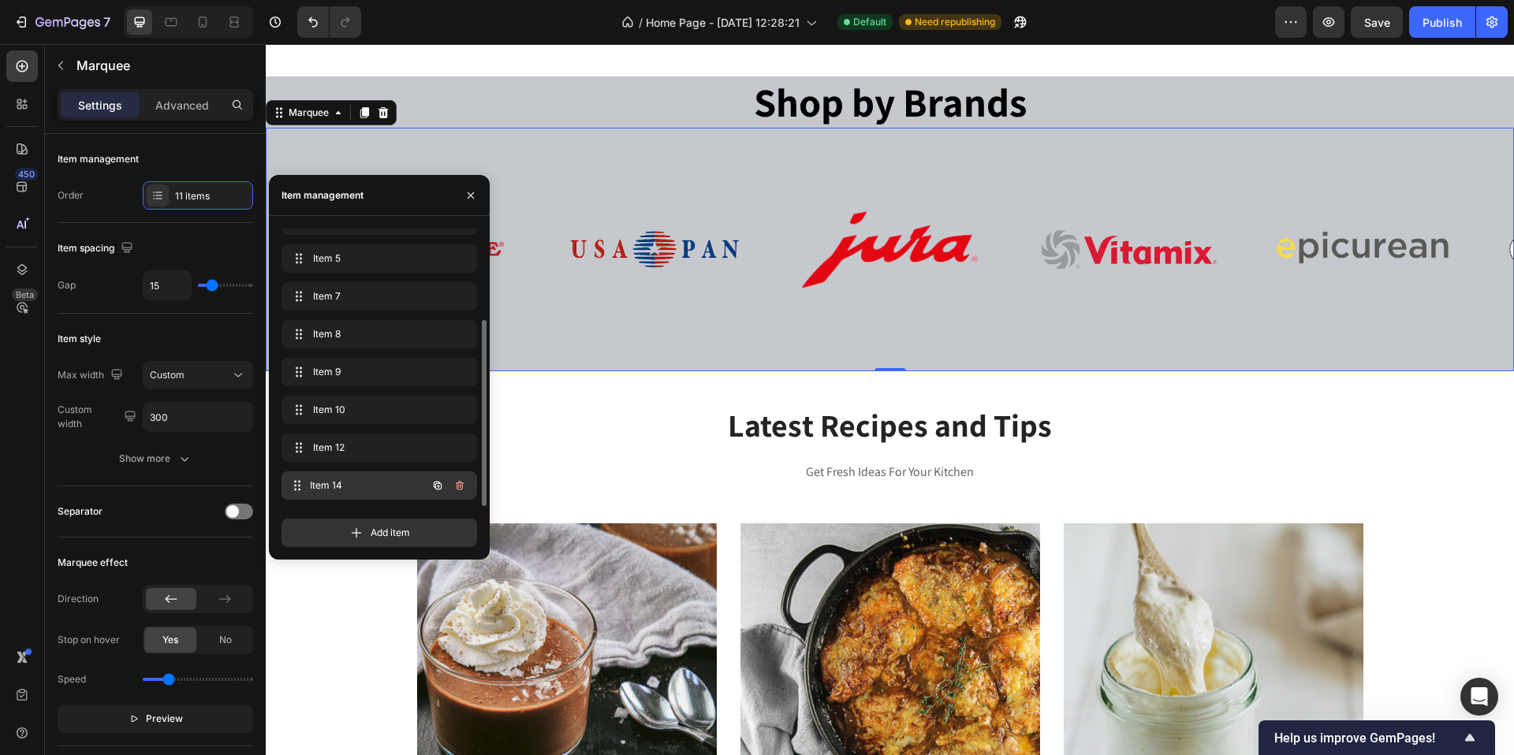
click at [368, 494] on div "Item 14 Item 14" at bounding box center [357, 486] width 139 height 22
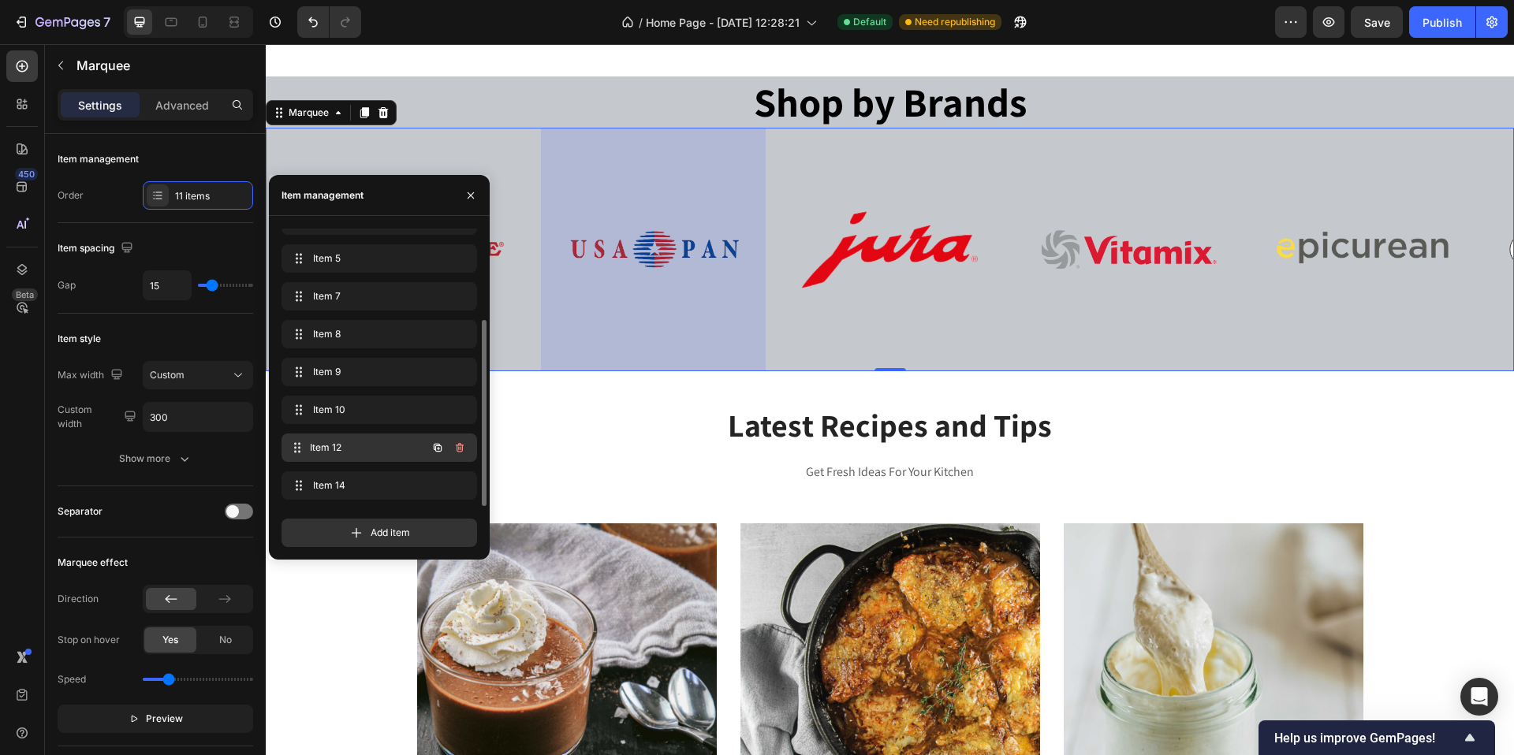
click at [364, 442] on span "Item 12" at bounding box center [368, 448] width 117 height 14
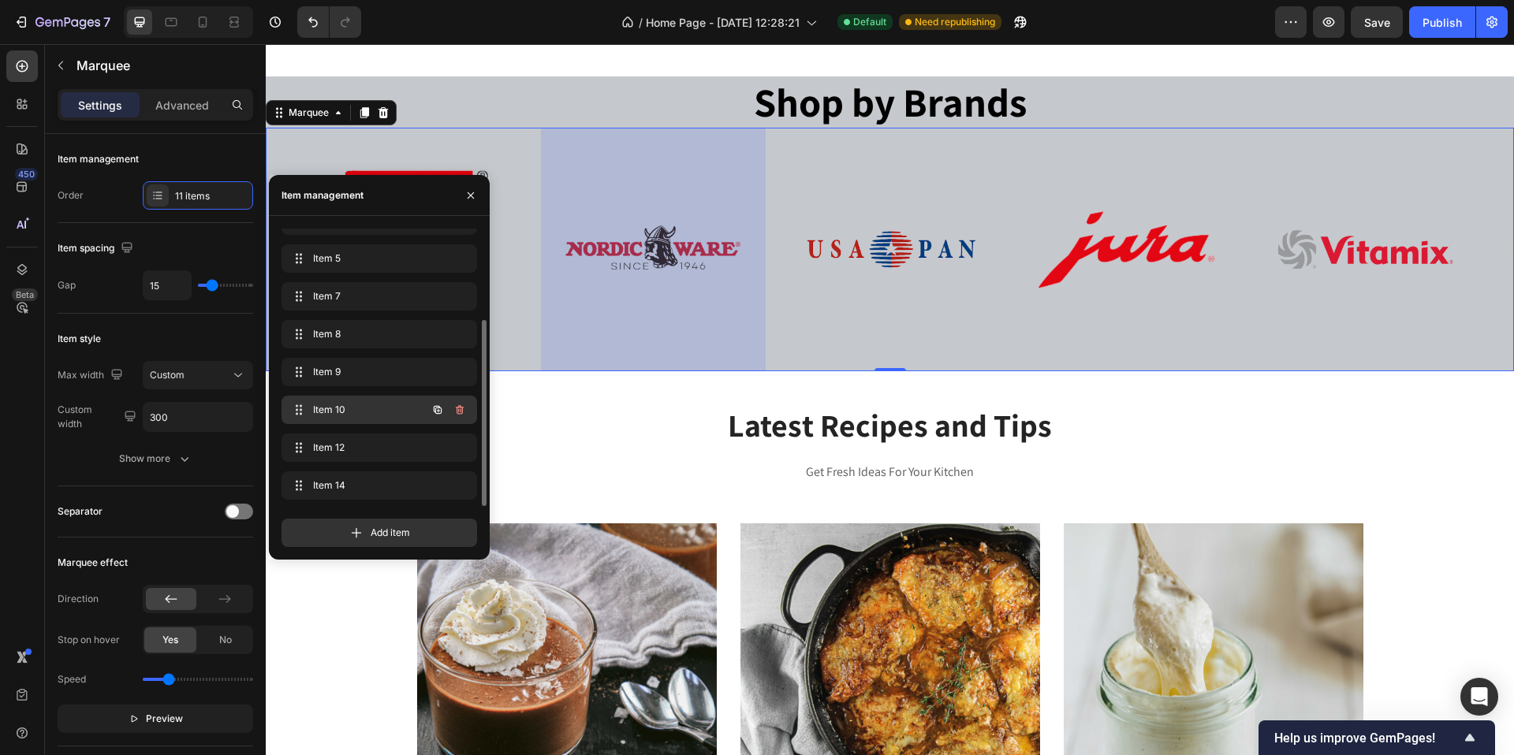
click at [363, 420] on div "Item 10 Item 10" at bounding box center [357, 410] width 139 height 22
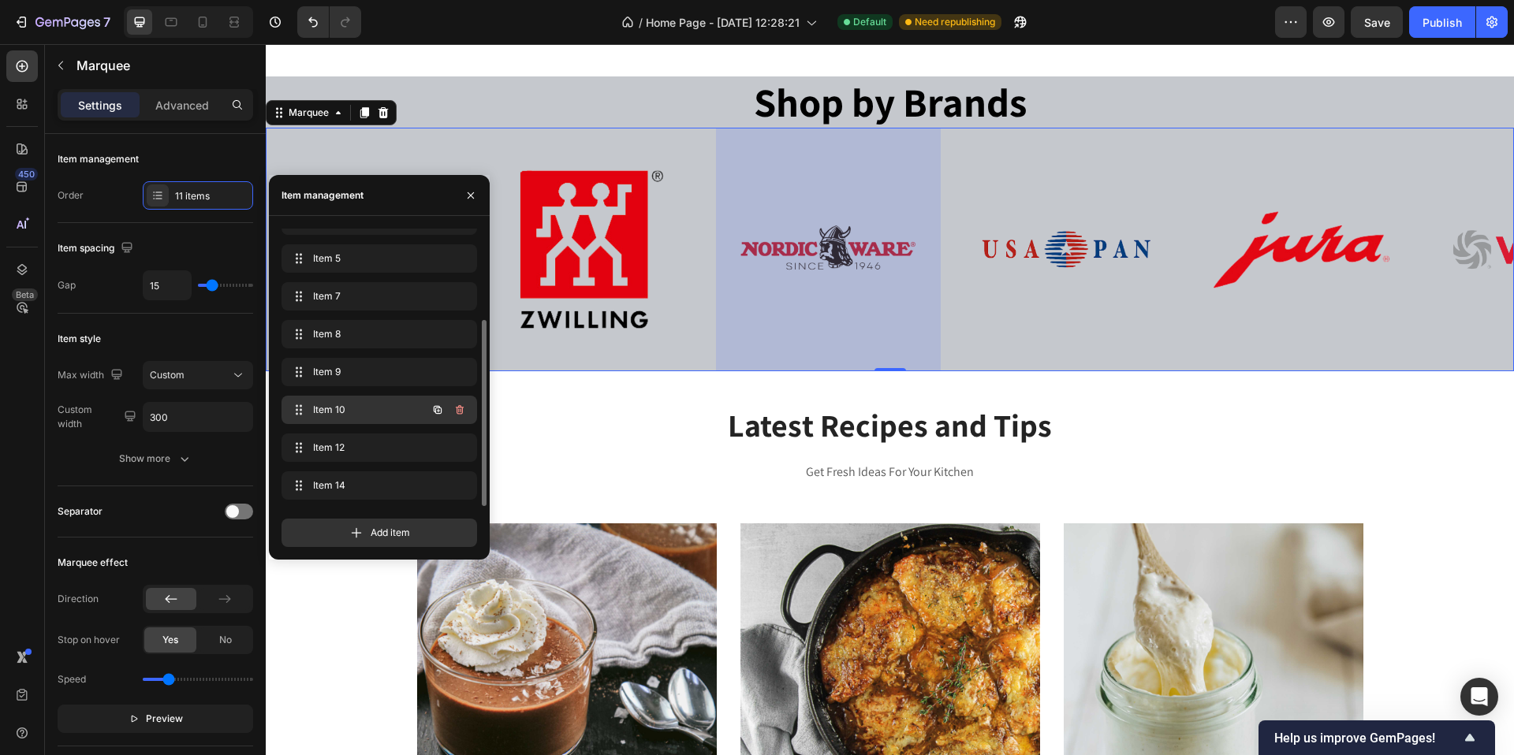
scroll to position [0, 1381]
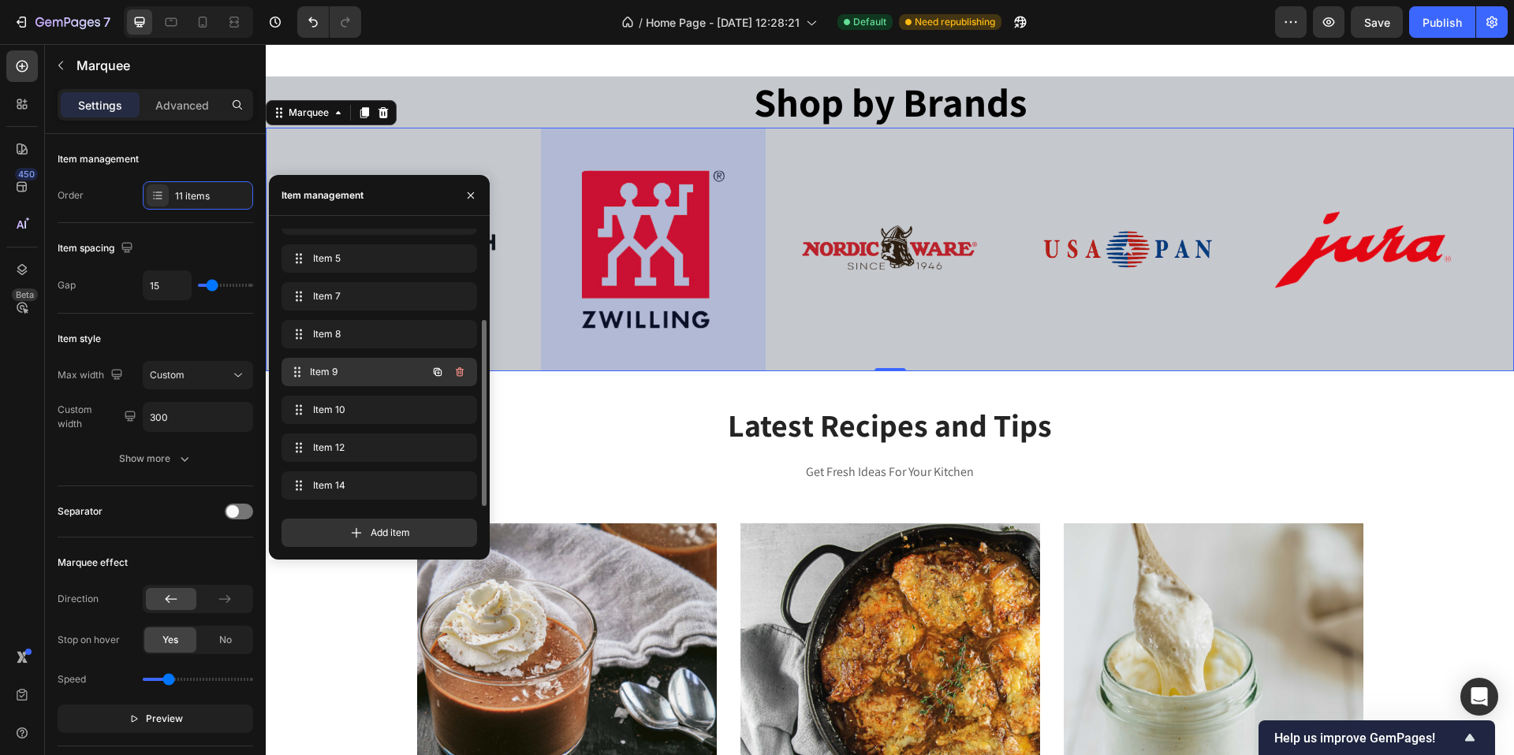
click at [361, 379] on div "Item 9 Item 9" at bounding box center [357, 372] width 139 height 22
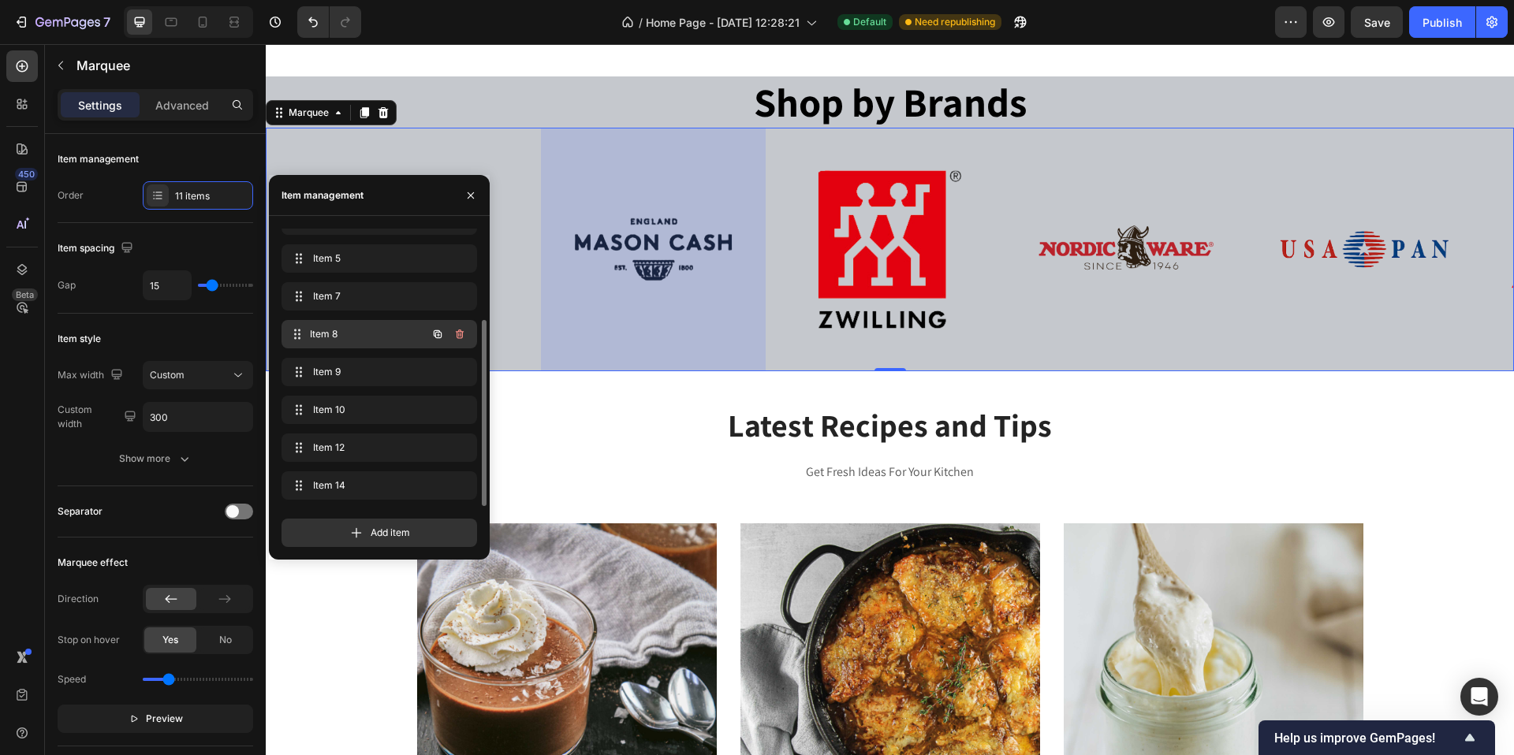
click at [356, 335] on span "Item 8" at bounding box center [368, 334] width 117 height 14
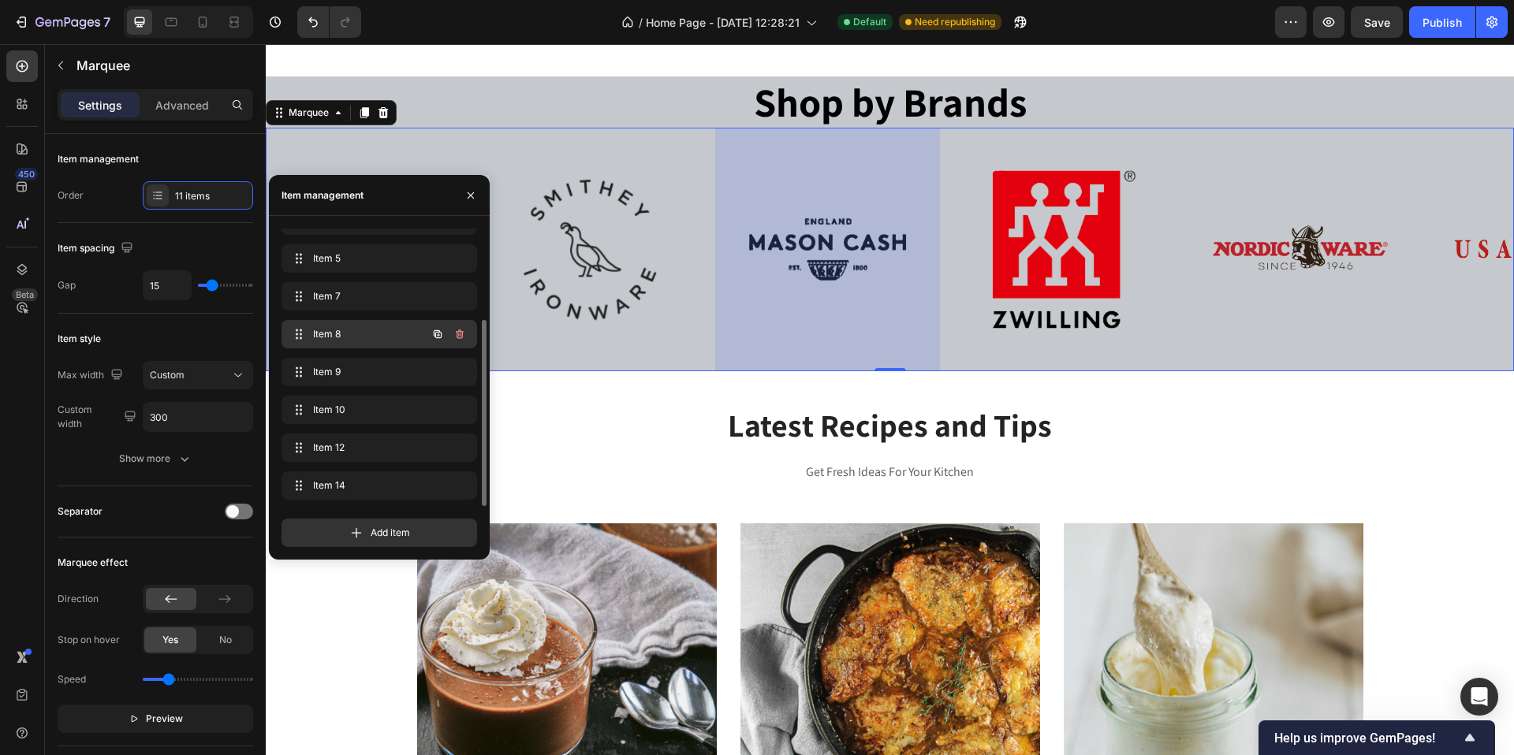
scroll to position [0, 908]
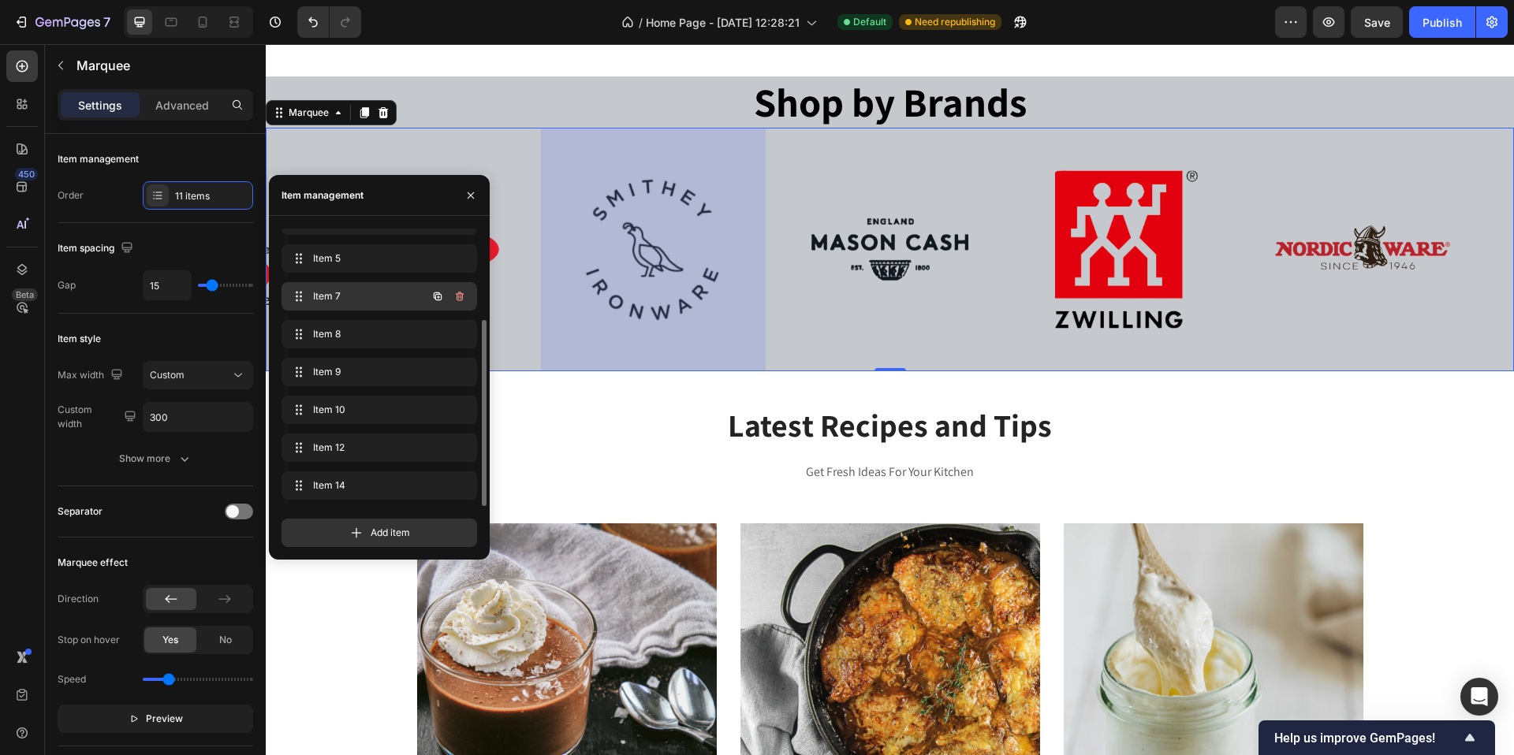
click at [356, 297] on span "Item 7" at bounding box center [357, 296] width 89 height 14
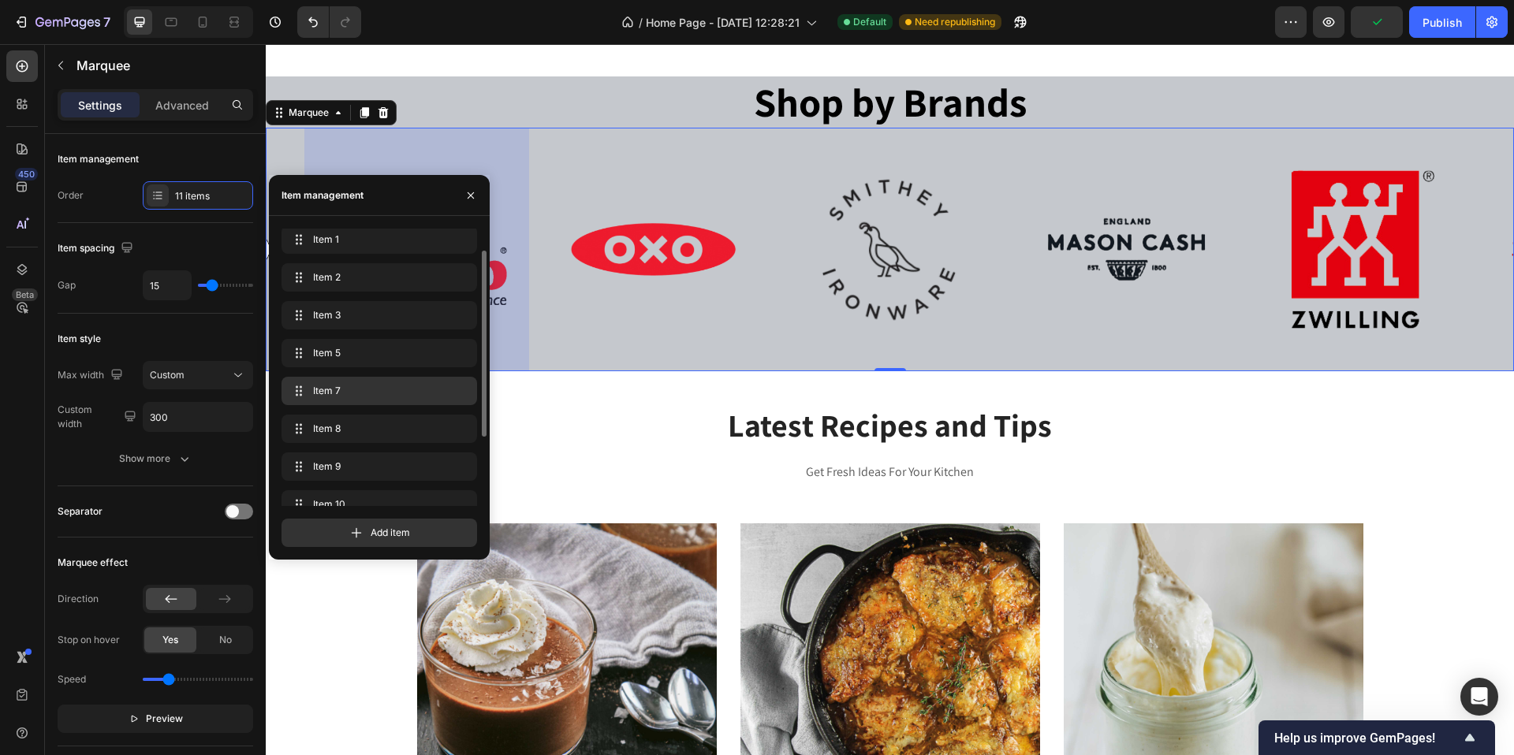
scroll to position [38, 0]
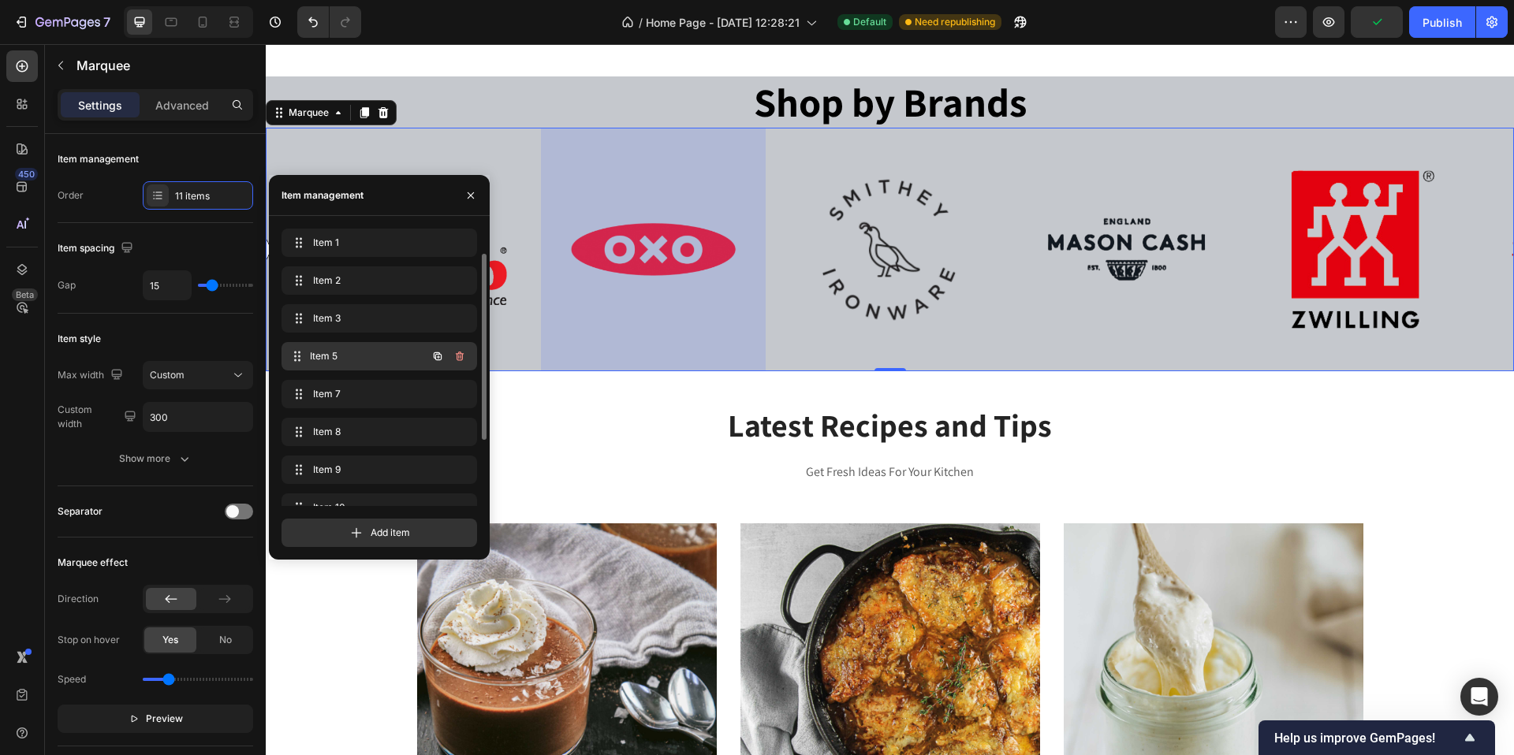
click at [362, 354] on span "Item 5" at bounding box center [368, 356] width 117 height 14
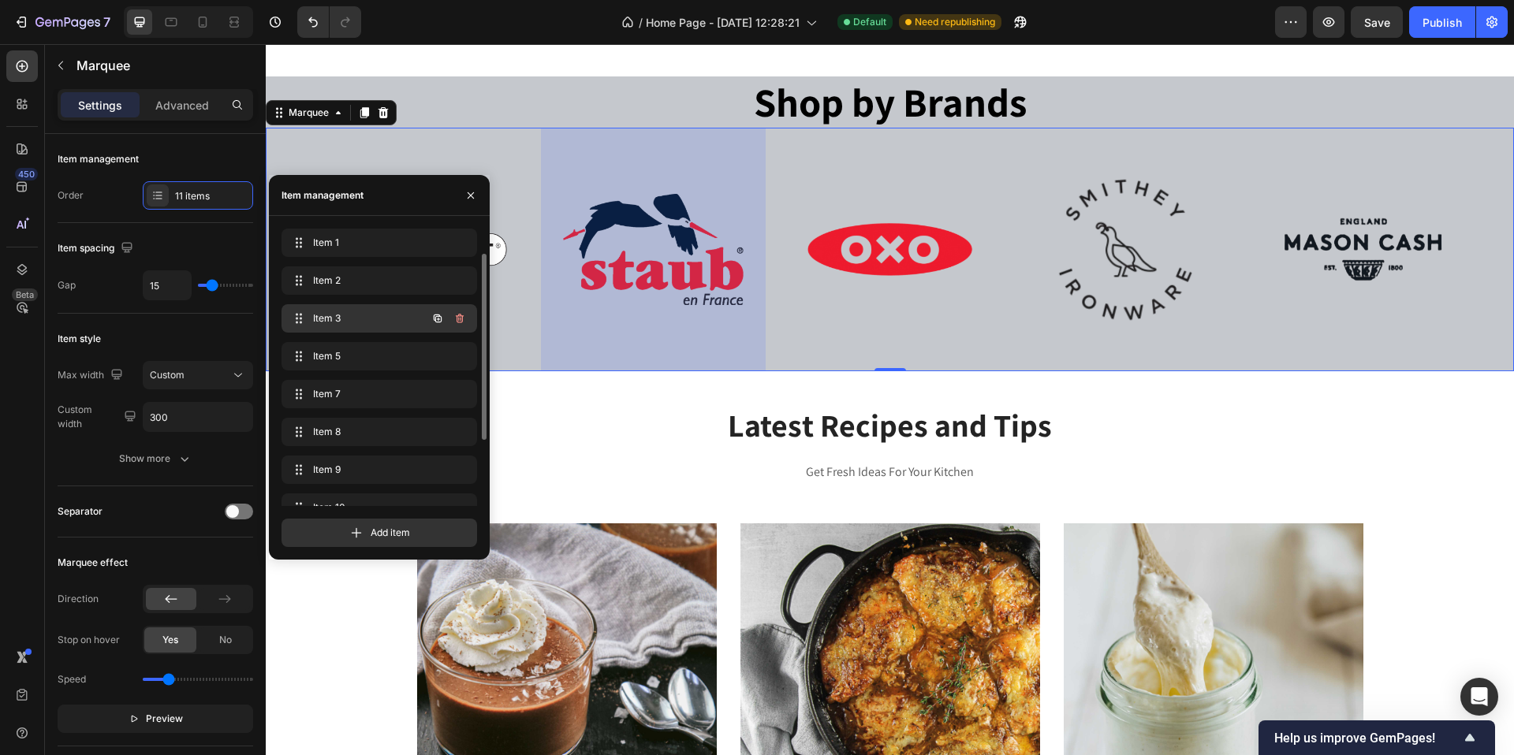
click at [363, 316] on span "Item 3" at bounding box center [357, 318] width 89 height 14
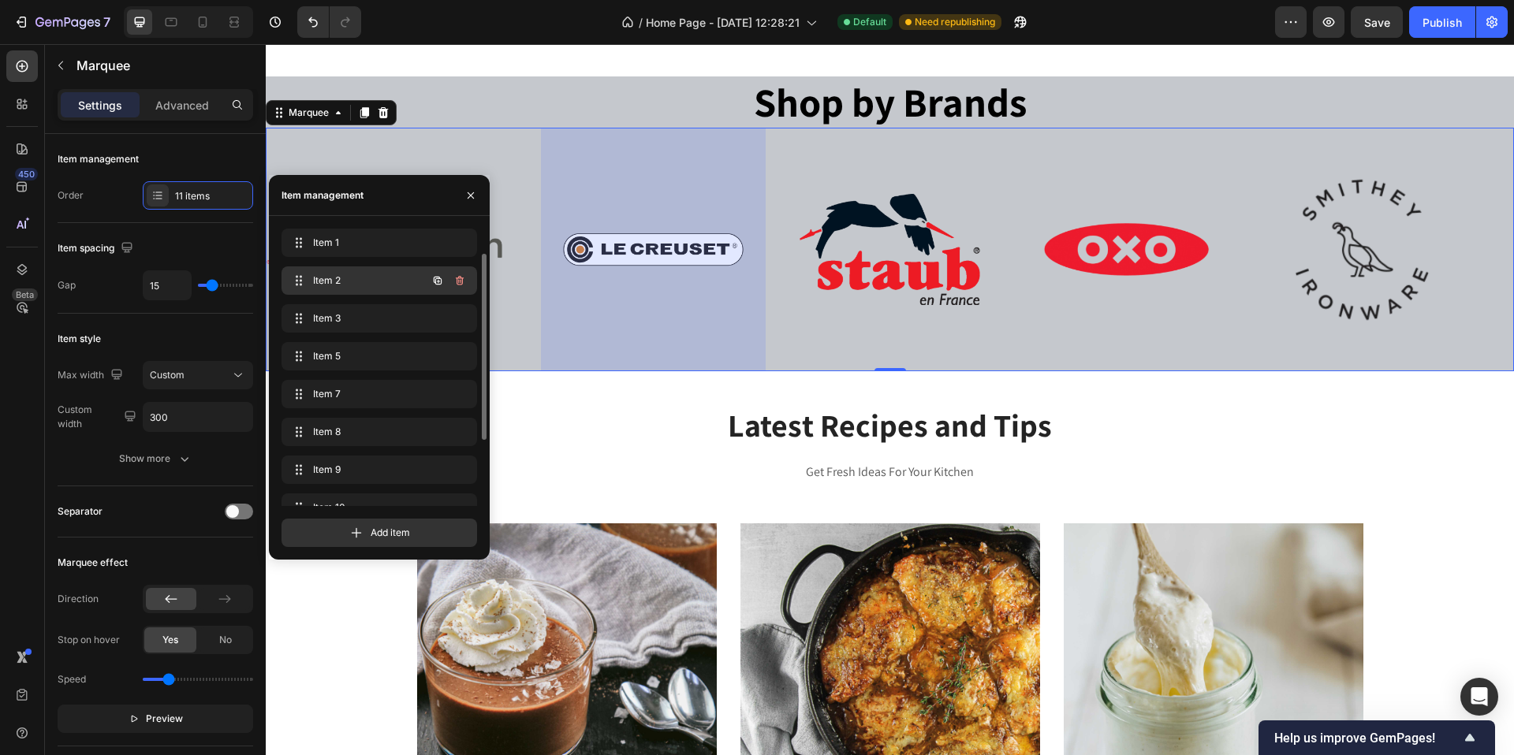
click at [371, 282] on span "Item 2" at bounding box center [357, 281] width 89 height 14
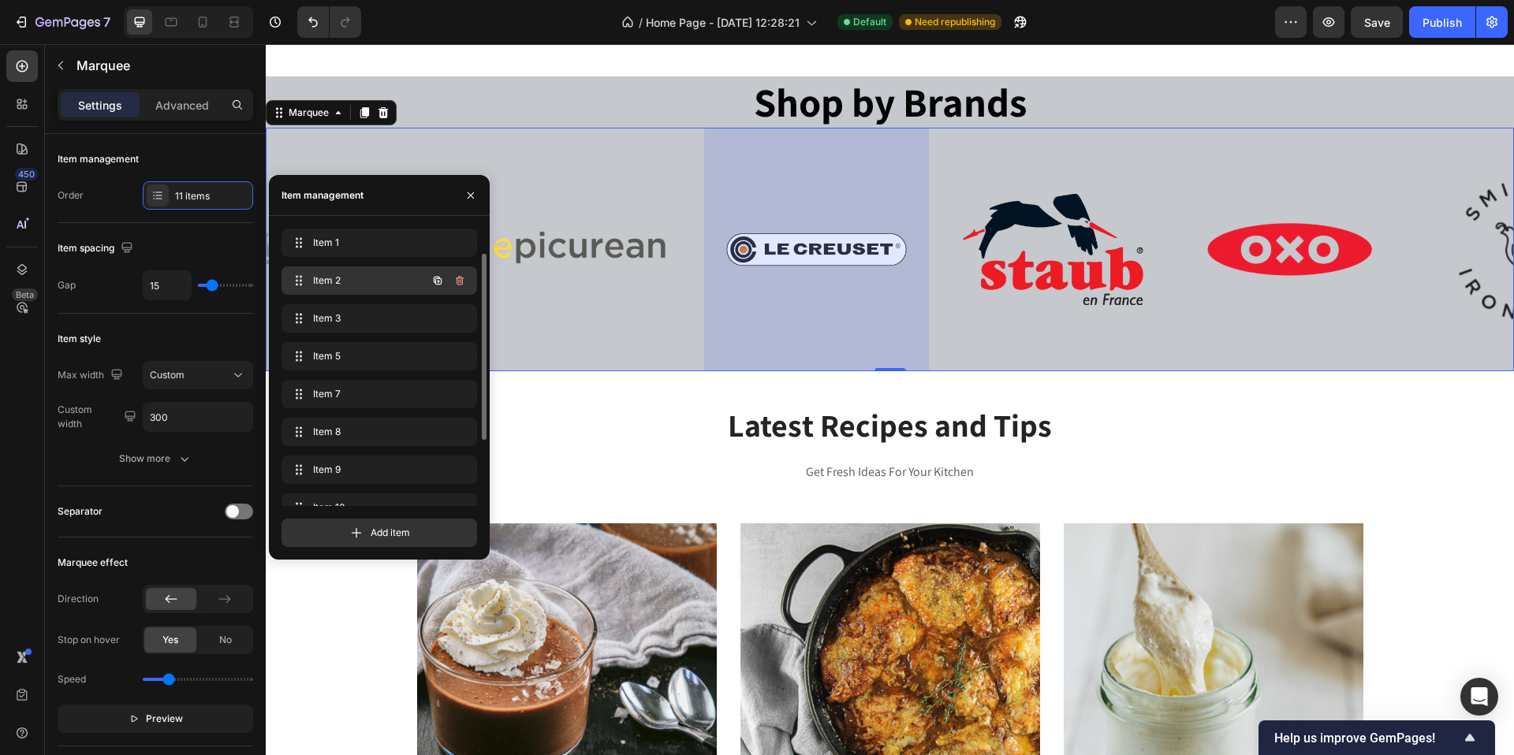
scroll to position [0, 0]
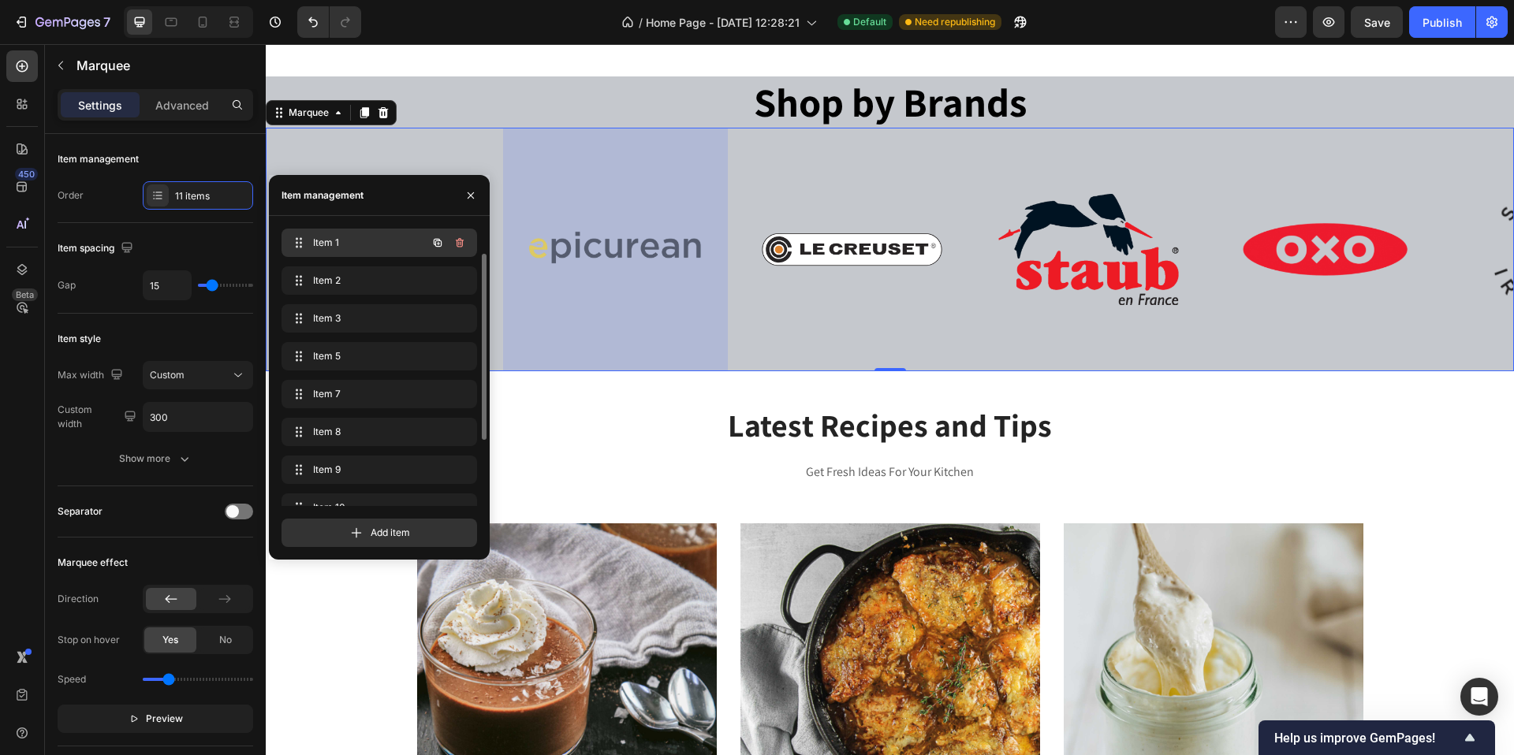
click at [364, 252] on div "Item 1 Item 1" at bounding box center [357, 243] width 139 height 22
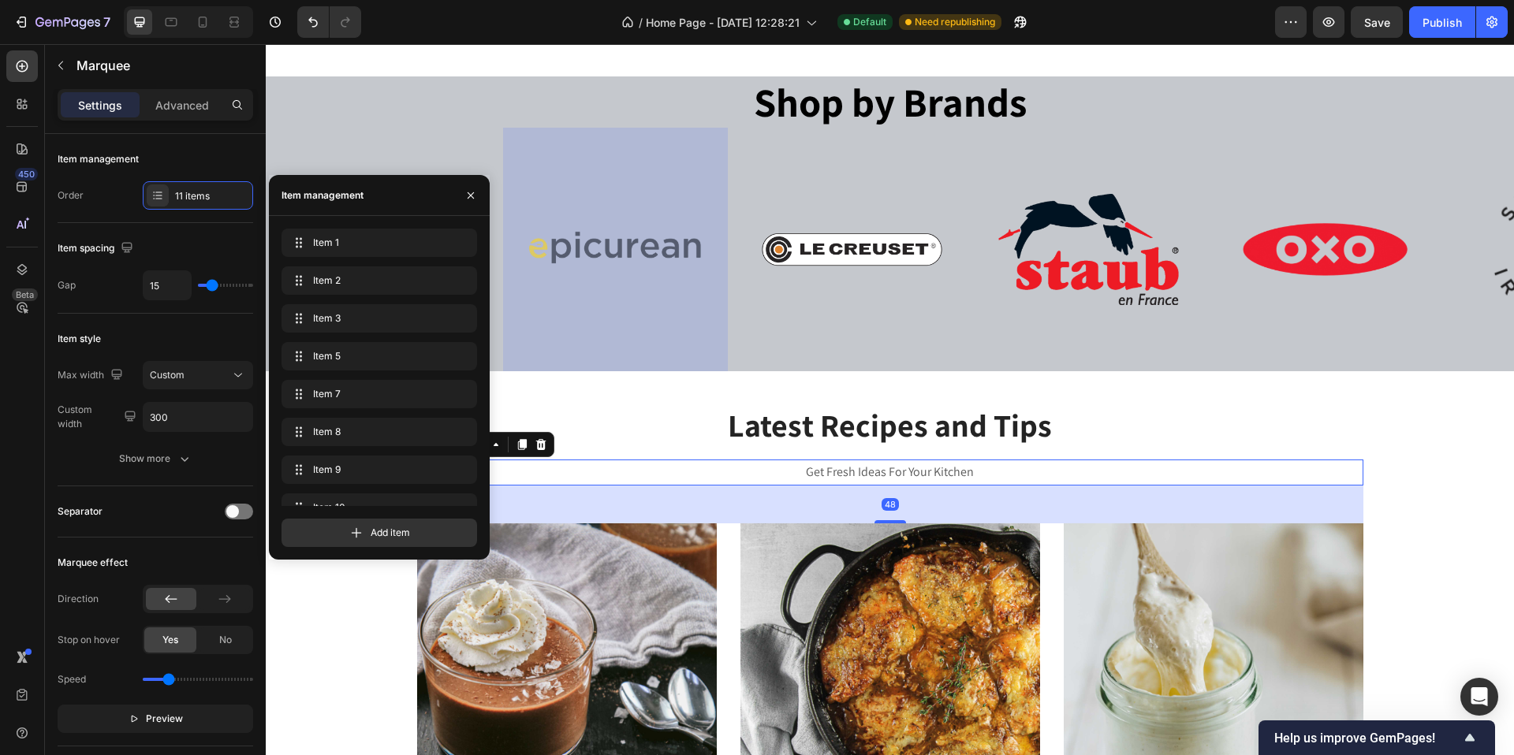
click at [1156, 468] on p "Get Fresh Ideas For Your Kitchen" at bounding box center [890, 472] width 943 height 23
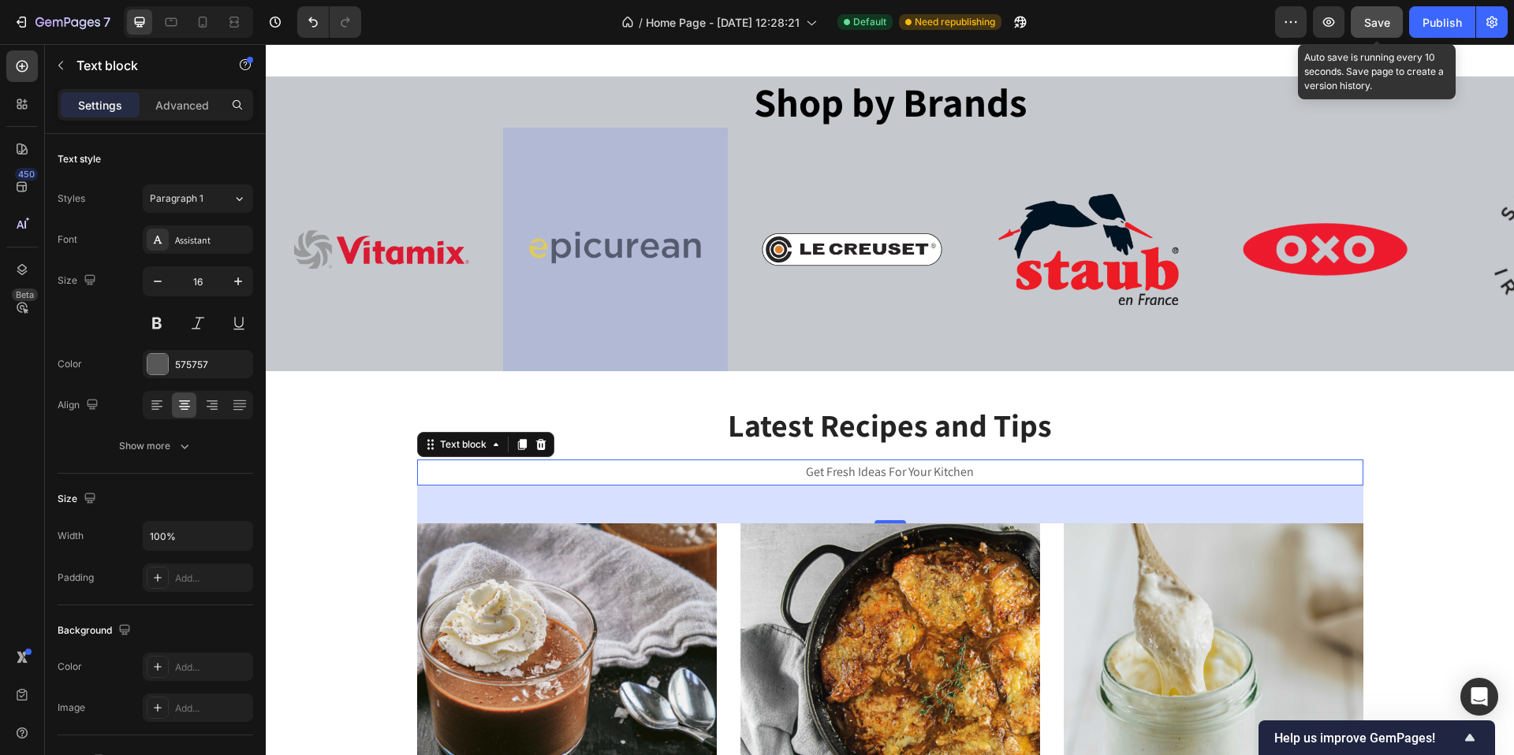
click at [1375, 32] on button "Save" at bounding box center [1377, 22] width 52 height 32
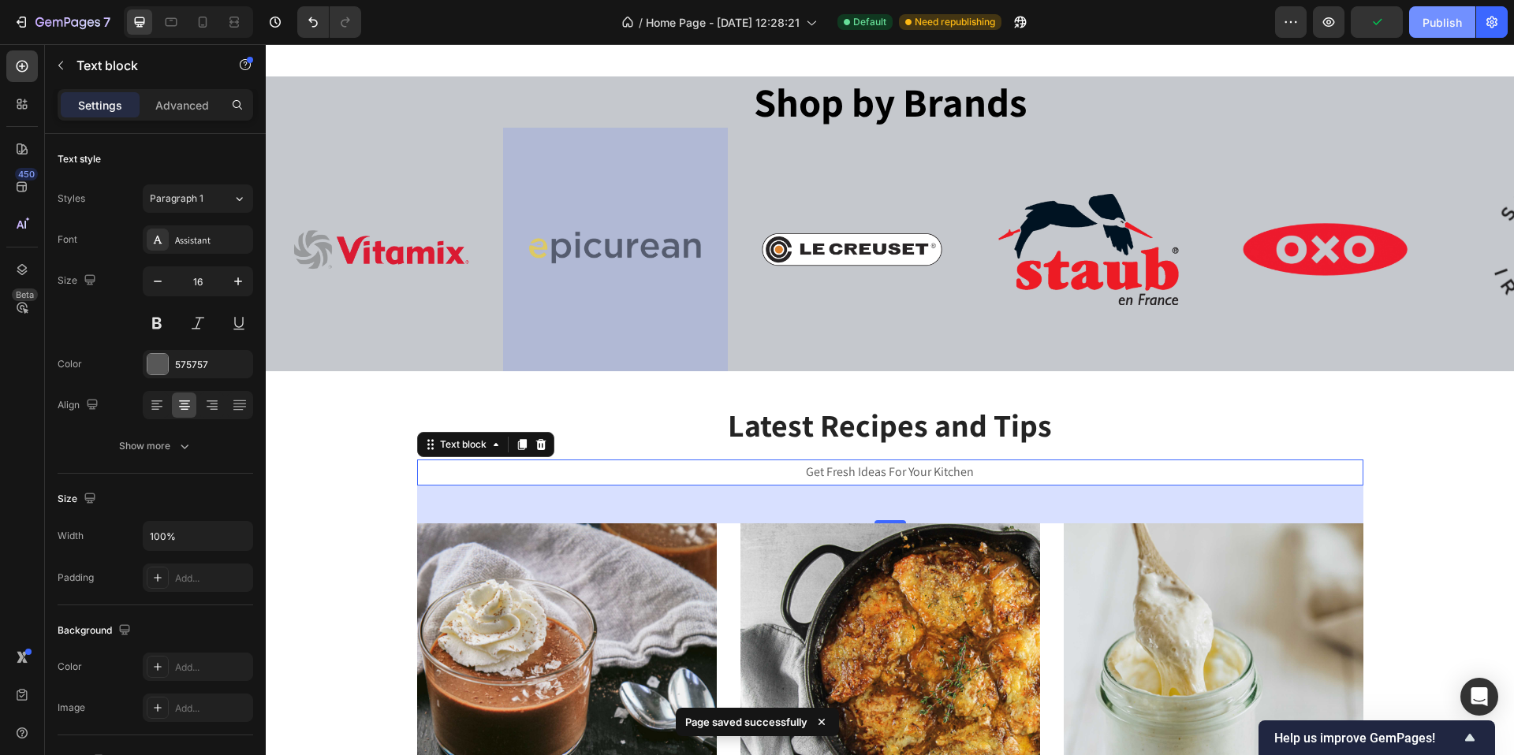
click at [1438, 27] on div "Publish" at bounding box center [1441, 22] width 39 height 17
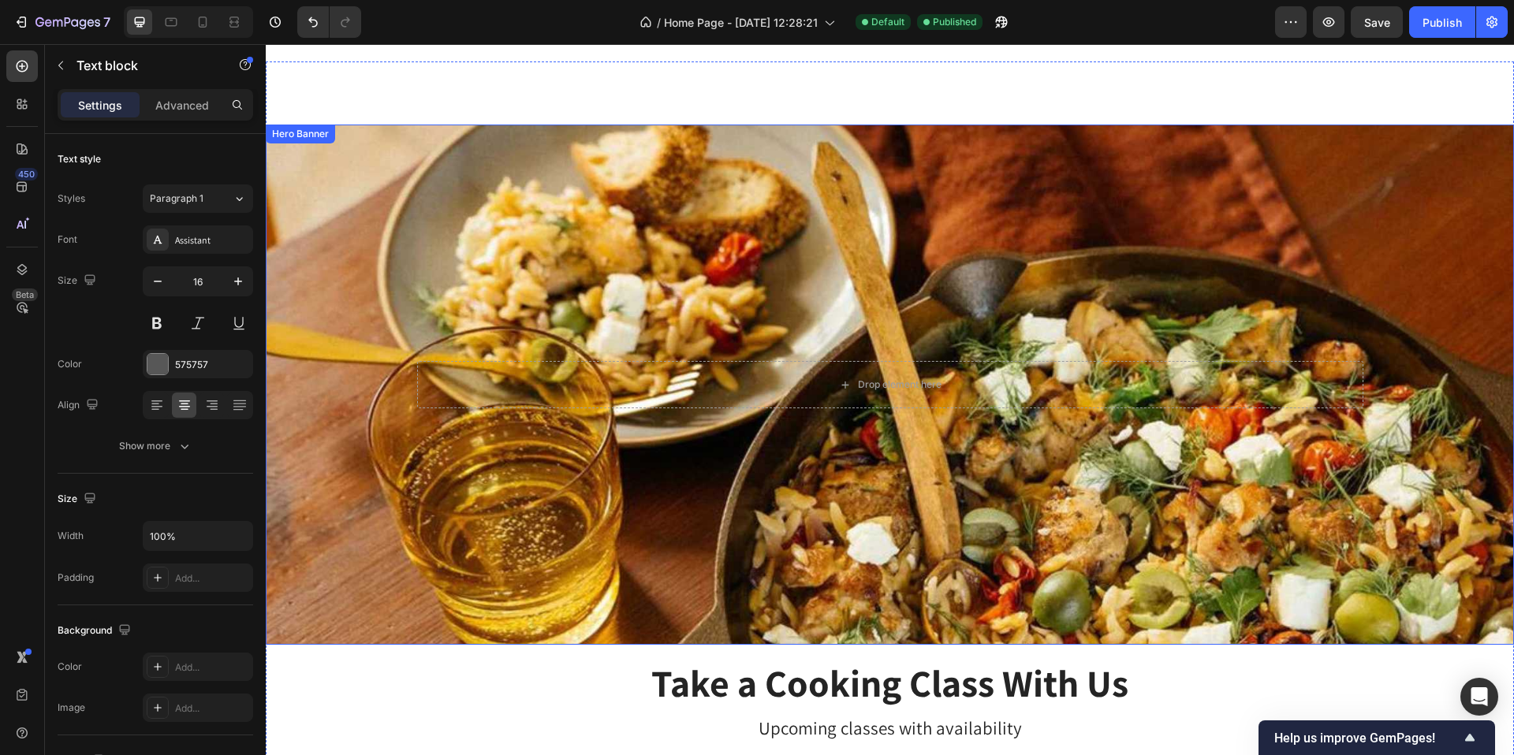
scroll to position [3140, 0]
